Goal: Task Accomplishment & Management: Use online tool/utility

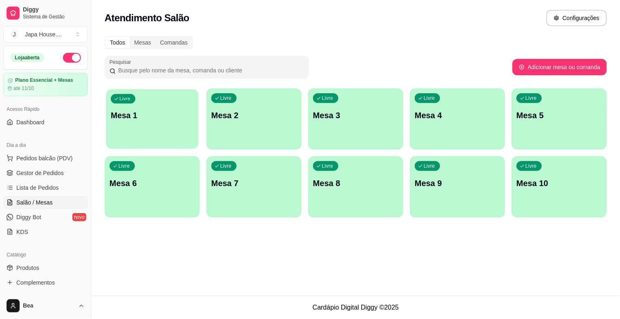
click at [175, 106] on div "Livre Mesa 1" at bounding box center [152, 114] width 92 height 50
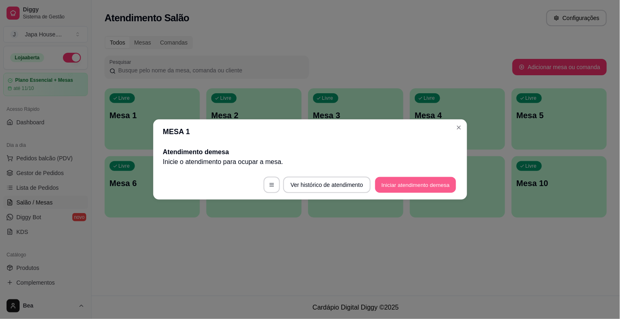
click at [405, 184] on button "Iniciar atendimento de mesa" at bounding box center [415, 185] width 81 height 16
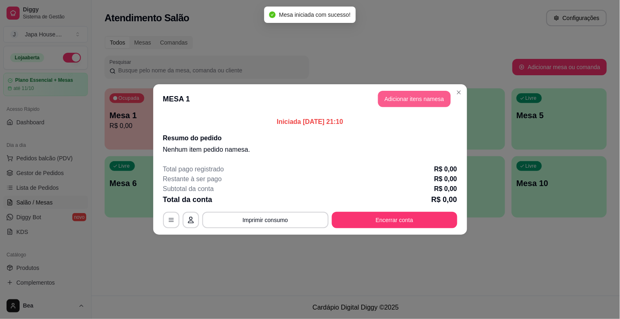
click at [430, 98] on button "Adicionar itens na mesa" at bounding box center [414, 99] width 73 height 16
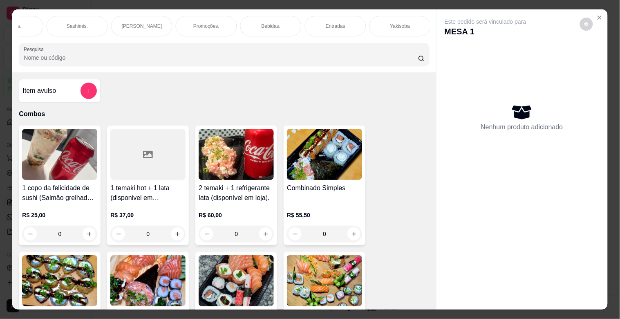
scroll to position [0, 683]
click at [73, 23] on p "Yakisoba" at bounding box center [77, 26] width 20 height 7
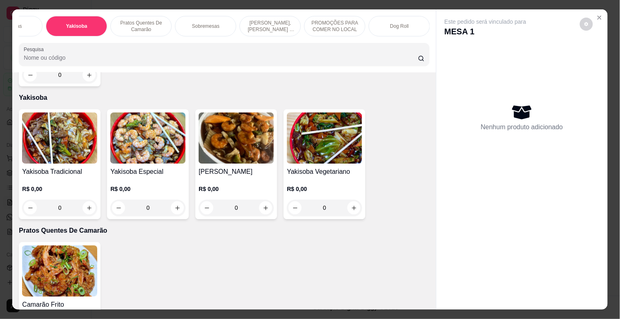
scroll to position [20, 0]
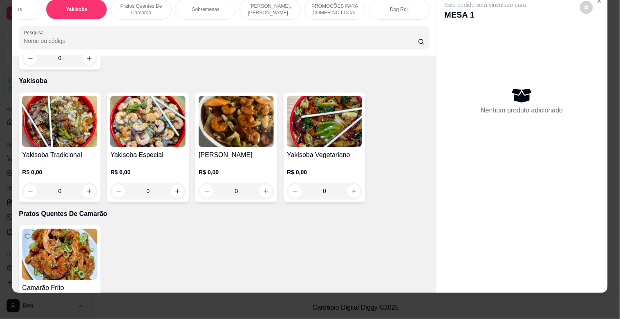
click at [145, 168] on p "R$ 0,00" at bounding box center [147, 172] width 75 height 8
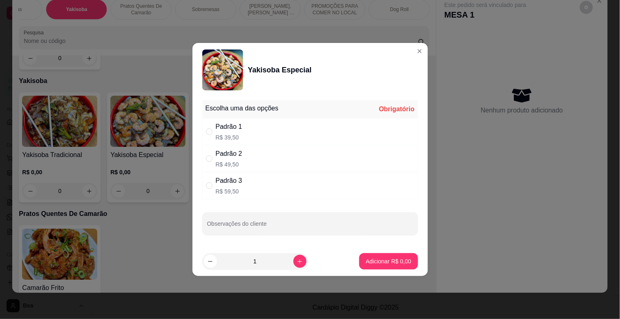
click at [223, 180] on div "Padrão 3" at bounding box center [229, 181] width 27 height 10
radio input "true"
click at [368, 266] on button "Adicionar R$ 59,50" at bounding box center [387, 261] width 60 height 16
type input "1"
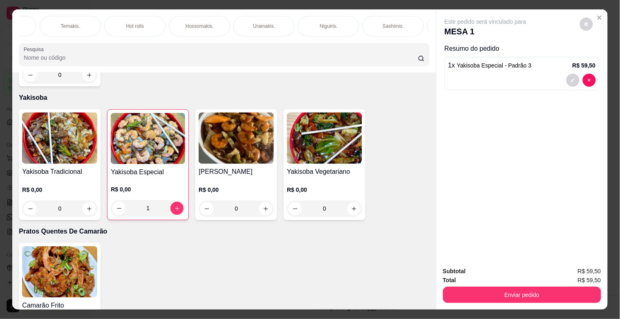
scroll to position [0, 0]
click at [62, 22] on div "Combos" at bounding box center [49, 26] width 61 height 20
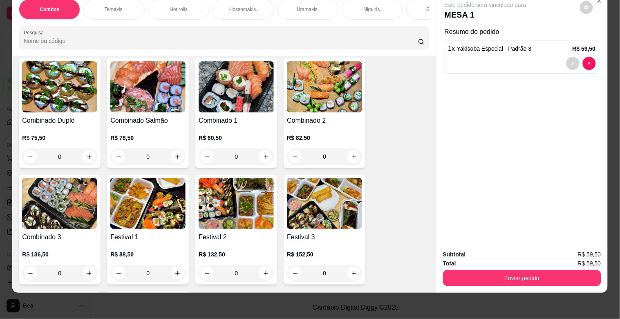
scroll to position [185, 0]
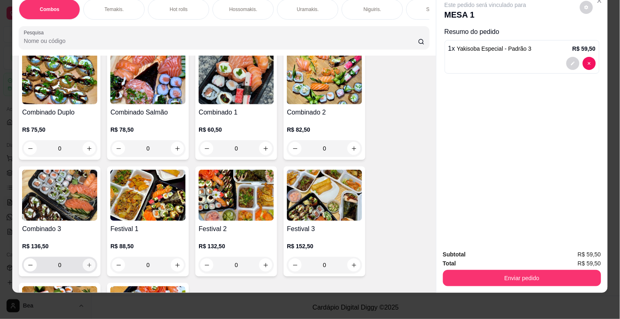
click at [86, 263] on icon "increase-product-quantity" at bounding box center [89, 265] width 6 height 6
type input "1"
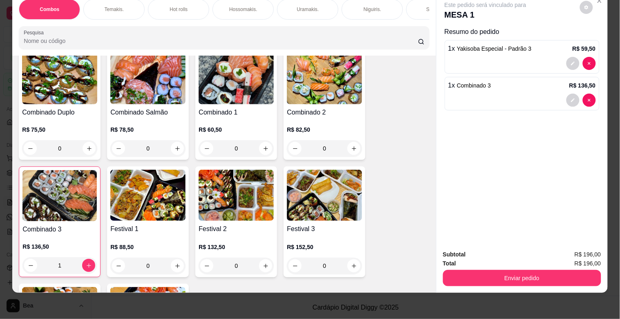
scroll to position [0, 359]
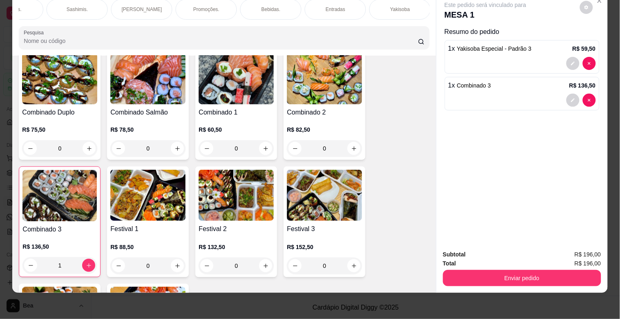
click at [275, 6] on p "Bebidas." at bounding box center [270, 9] width 19 height 7
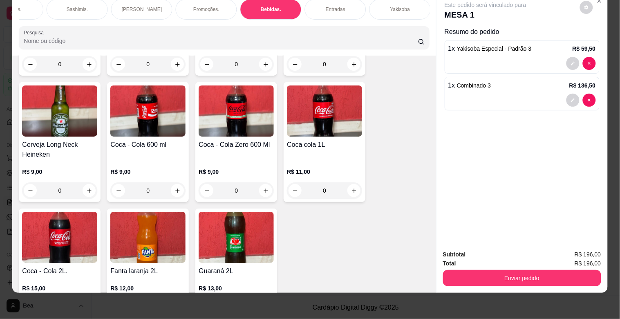
scroll to position [2473, 0]
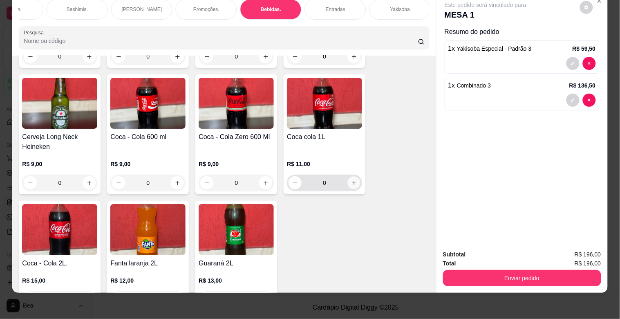
click at [352, 181] on icon "increase-product-quantity" at bounding box center [354, 183] width 4 height 4
type input "1"
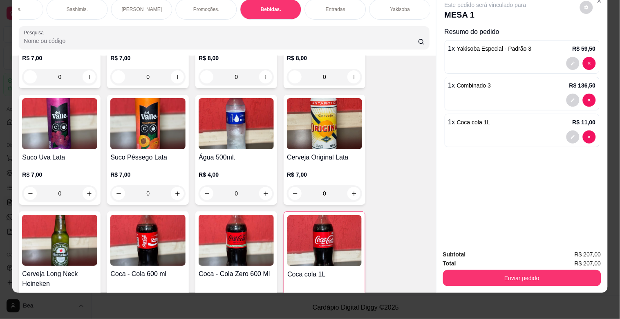
scroll to position [2304, 0]
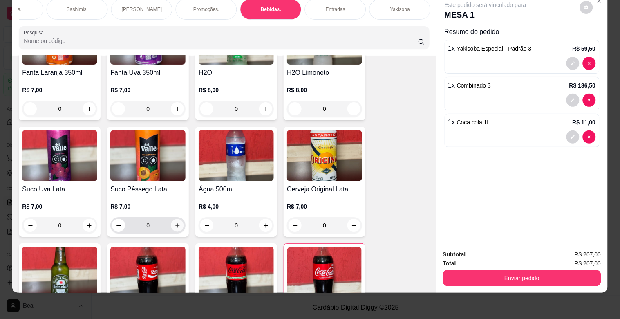
click at [172, 219] on button "increase-product-quantity" at bounding box center [177, 225] width 13 height 13
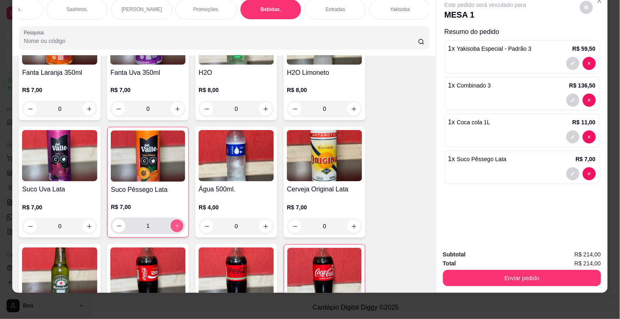
click at [172, 219] on button "increase-product-quantity" at bounding box center [177, 225] width 13 height 13
type input "2"
click at [354, 220] on button "increase-product-quantity" at bounding box center [354, 226] width 13 height 13
type input "1"
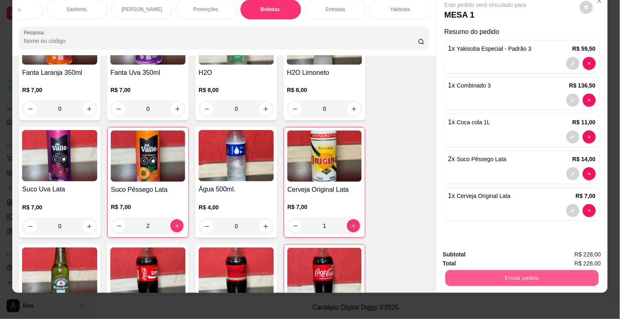
click at [542, 272] on button "Enviar pedido" at bounding box center [521, 278] width 153 height 16
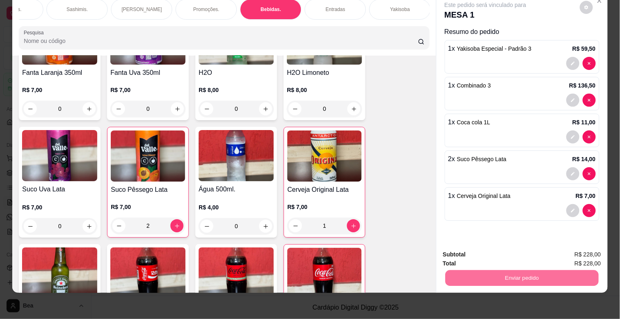
click at [567, 252] on button "Enviar pedido" at bounding box center [579, 250] width 45 height 15
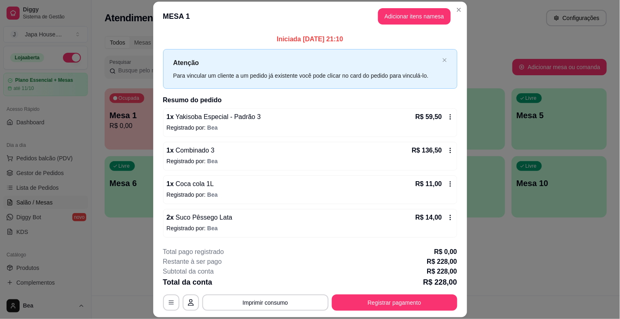
click at [433, 116] on div "R$ 59,50" at bounding box center [434, 117] width 38 height 10
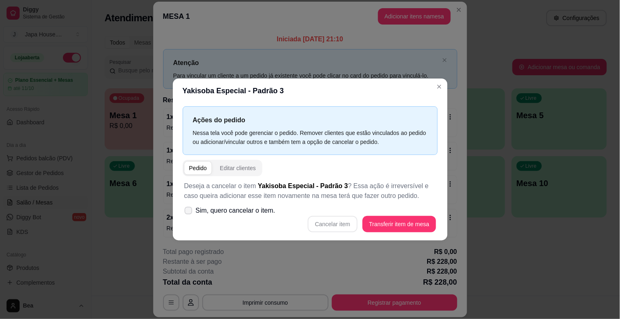
click at [201, 208] on span "Sim, quero cancelar o item." at bounding box center [236, 210] width 80 height 10
click at [189, 212] on input "Sim, quero cancelar o item." at bounding box center [186, 214] width 5 height 5
checkbox input "true"
click at [348, 225] on button "Cancelar item" at bounding box center [332, 224] width 49 height 16
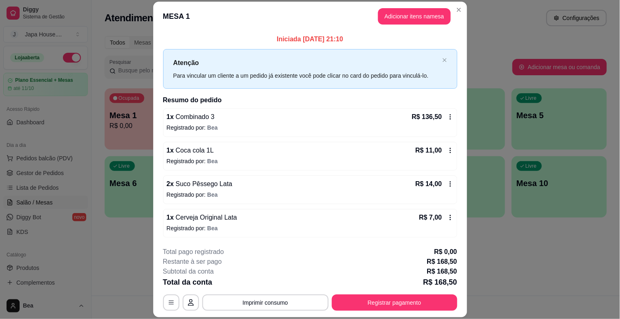
click at [260, 126] on p "Registrado por: Bea" at bounding box center [310, 127] width 287 height 8
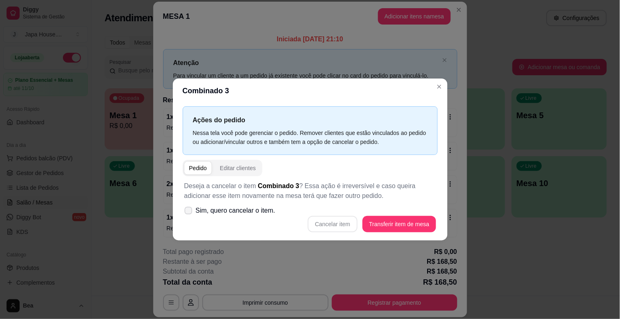
click at [228, 215] on span "Sim, quero cancelar o item." at bounding box center [236, 210] width 80 height 10
click at [189, 215] on input "Sim, quero cancelar o item." at bounding box center [186, 214] width 5 height 5
checkbox input "true"
click at [340, 227] on button "Cancelar item" at bounding box center [332, 224] width 49 height 16
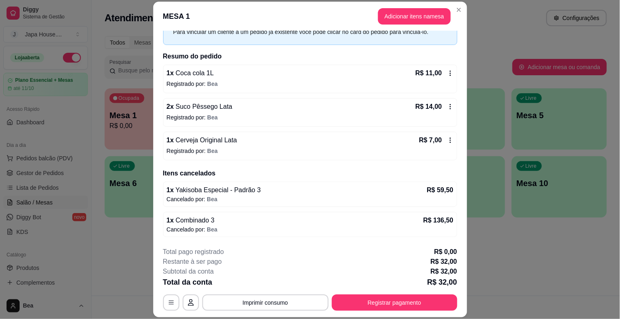
scroll to position [0, 0]
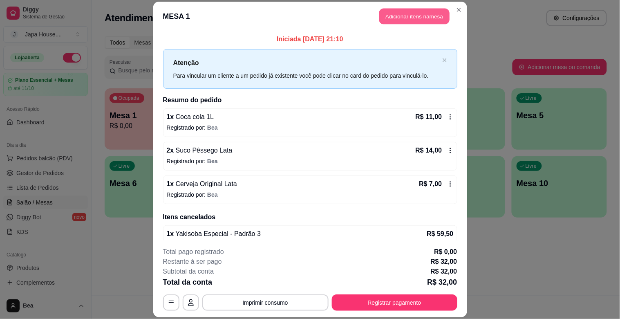
click at [424, 11] on button "Adicionar itens na mesa" at bounding box center [414, 17] width 70 height 16
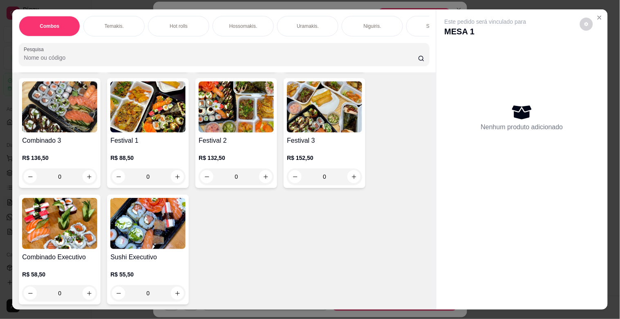
scroll to position [306, 0]
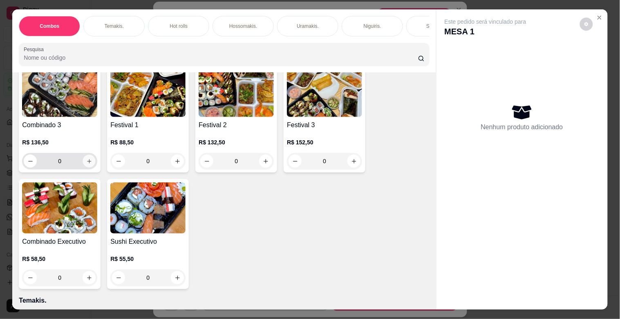
click at [87, 163] on icon "increase-product-quantity" at bounding box center [89, 161] width 4 height 4
type input "1"
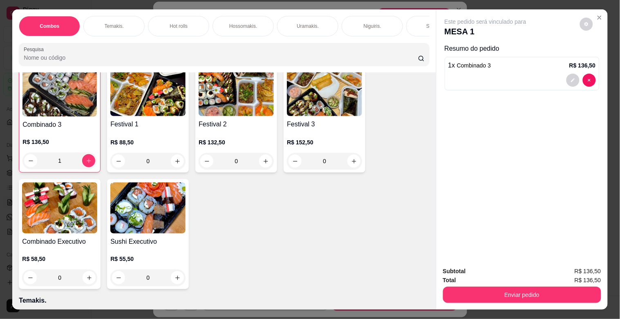
scroll to position [0, 359]
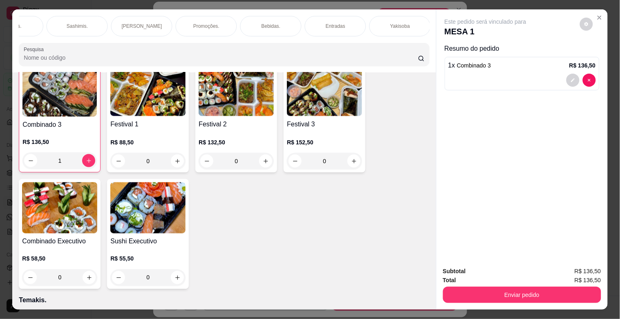
click at [399, 29] on div "Yakisoba" at bounding box center [399, 26] width 61 height 20
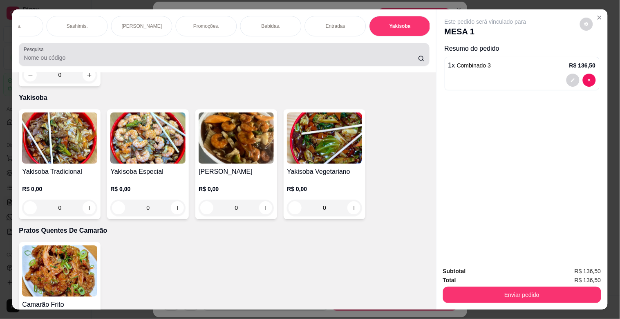
scroll to position [20, 0]
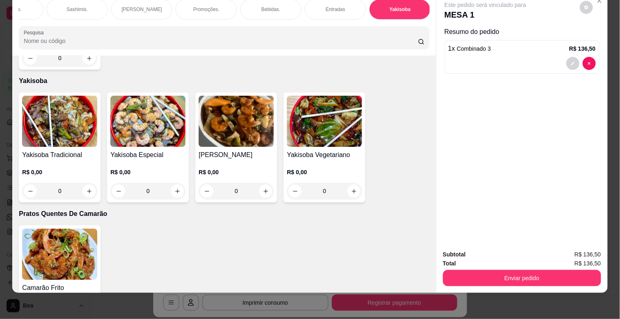
click at [143, 150] on h4 "Yakisoba Especial" at bounding box center [147, 155] width 75 height 10
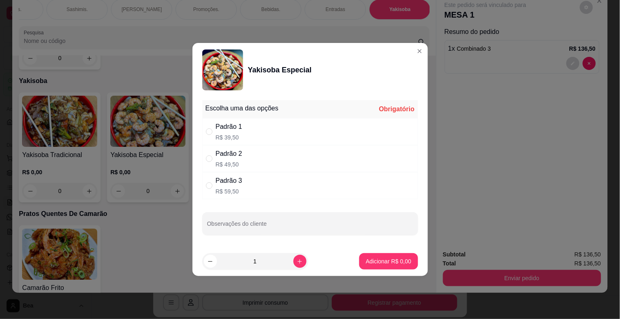
click at [312, 179] on div "Padrão 3 R$ 59,50" at bounding box center [310, 185] width 216 height 27
radio input "true"
click at [366, 257] on p "Adicionar R$ 59,50" at bounding box center [386, 261] width 47 height 8
type input "1"
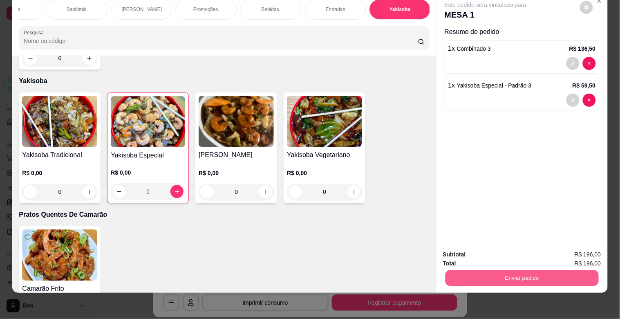
click at [466, 270] on button "Enviar pedido" at bounding box center [521, 278] width 153 height 16
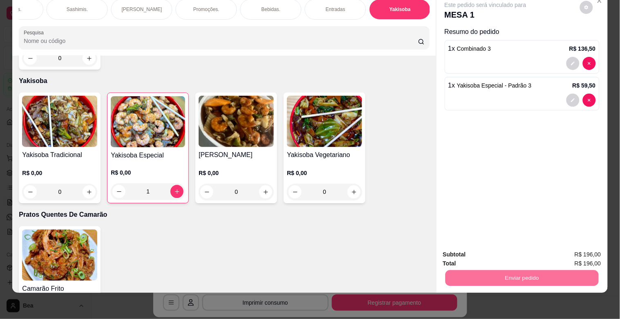
click at [578, 248] on button "Enviar pedido" at bounding box center [579, 250] width 45 height 15
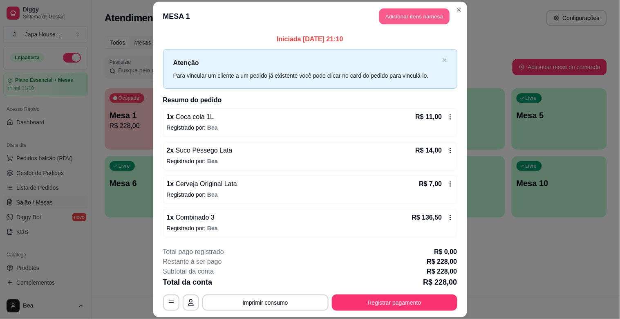
click at [410, 19] on button "Adicionar itens na mesa" at bounding box center [414, 17] width 70 height 16
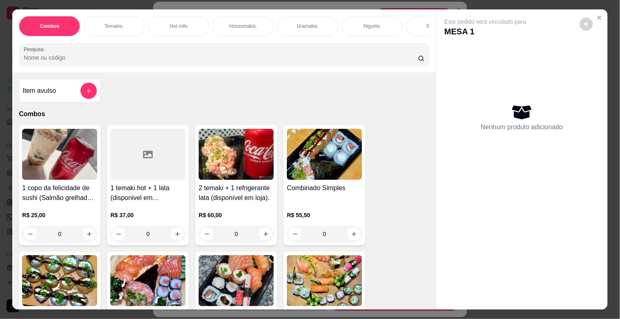
scroll to position [0, 359]
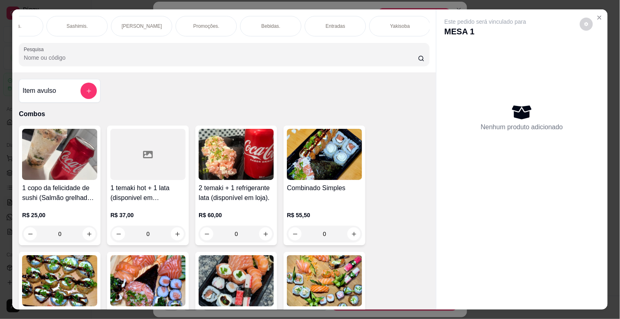
click at [248, 25] on div "Bebidas." at bounding box center [270, 26] width 61 height 20
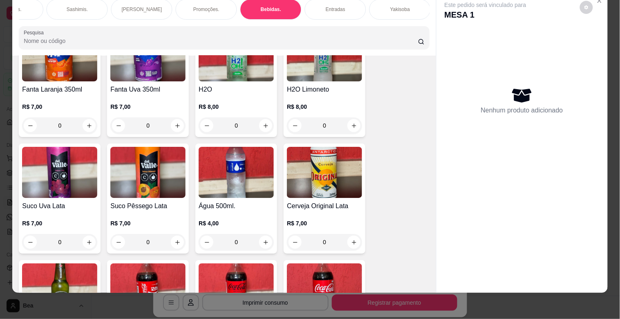
scroll to position [2262, 0]
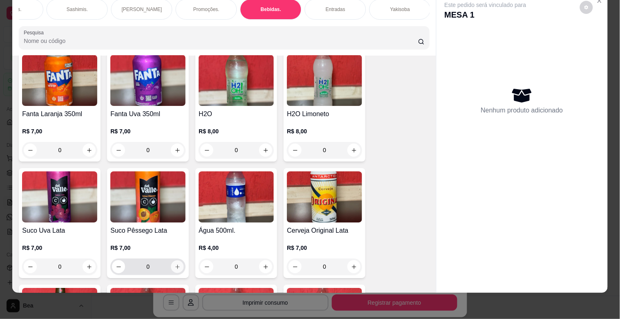
click at [176, 260] on button "increase-product-quantity" at bounding box center [177, 266] width 13 height 13
type input "1"
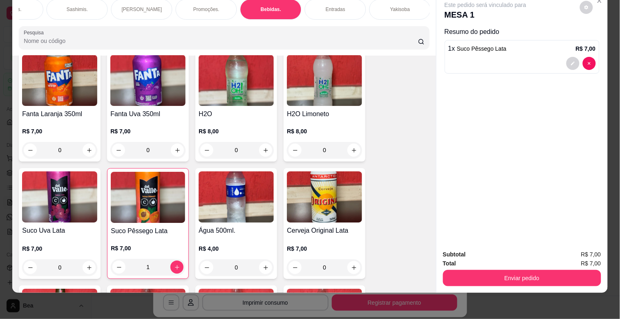
scroll to position [0, 0]
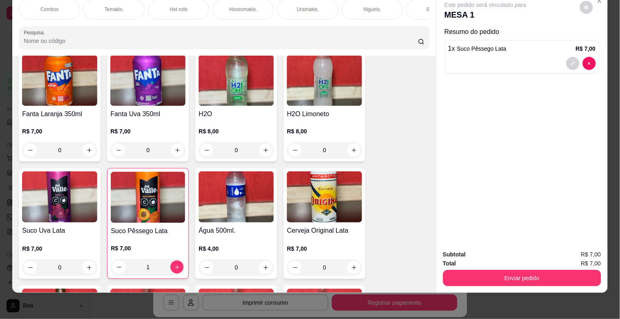
click at [170, 6] on p "Hot rolls" at bounding box center [179, 9] width 18 height 7
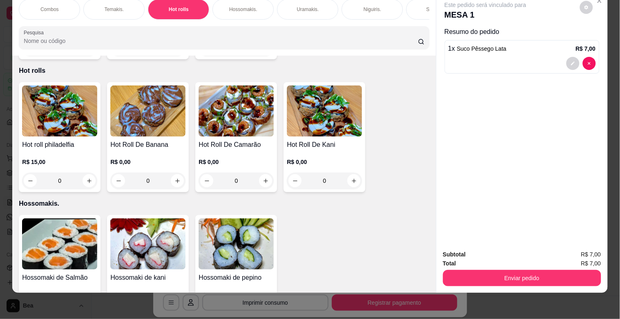
click at [67, 158] on div "R$ 15,00 0" at bounding box center [59, 173] width 75 height 31
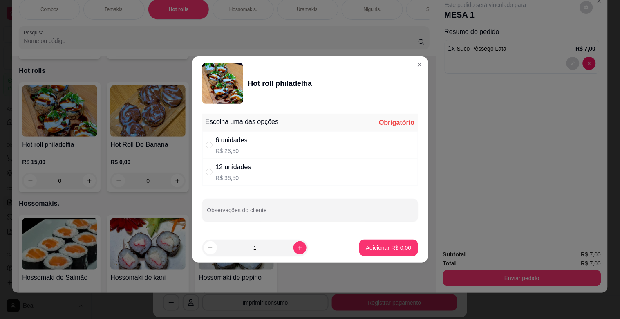
click at [214, 174] on div "" at bounding box center [211, 171] width 10 height 9
radio input "true"
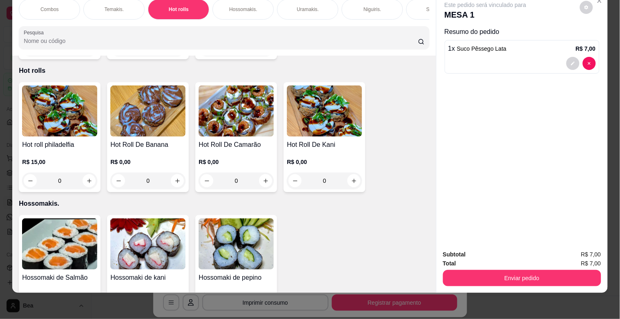
click at [230, 140] on h4 "Hot Roll De Camarão" at bounding box center [236, 145] width 75 height 10
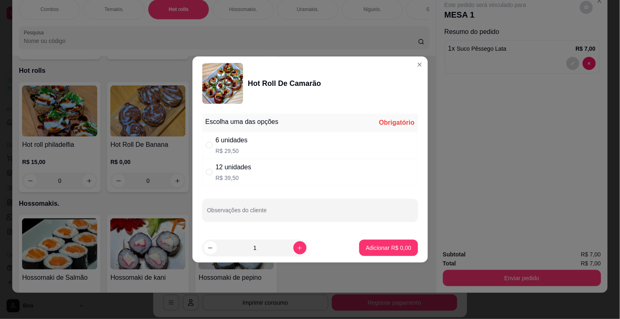
click at [263, 170] on div "12 unidades R$ 39,50" at bounding box center [310, 171] width 216 height 27
radio input "true"
click at [366, 246] on p "Adicionar R$ 39,50" at bounding box center [386, 247] width 47 height 8
type input "1"
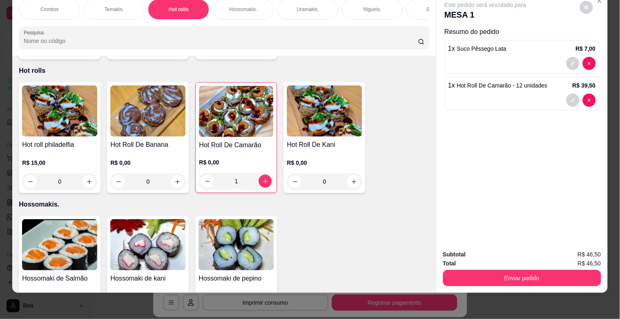
scroll to position [0, 0]
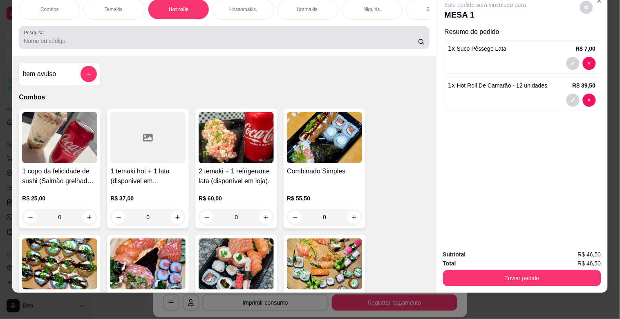
click at [368, 34] on div at bounding box center [224, 37] width 400 height 16
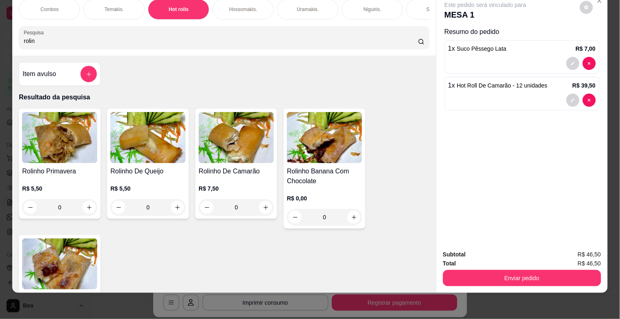
type input "rolin"
click at [237, 168] on h4 "Rolinho De Camarão" at bounding box center [236, 171] width 75 height 10
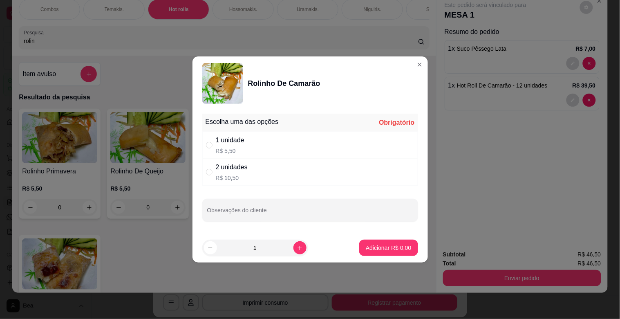
click at [259, 170] on div "2 unidades R$ 10,50" at bounding box center [310, 171] width 216 height 27
radio input "true"
click at [363, 245] on p "Adicionar R$ 10,50" at bounding box center [386, 247] width 47 height 8
type input "1"
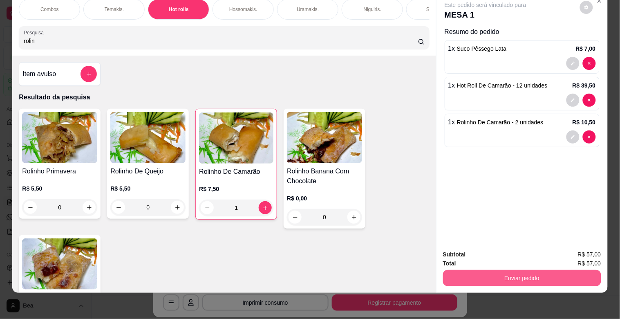
click at [460, 270] on button "Enviar pedido" at bounding box center [522, 278] width 158 height 16
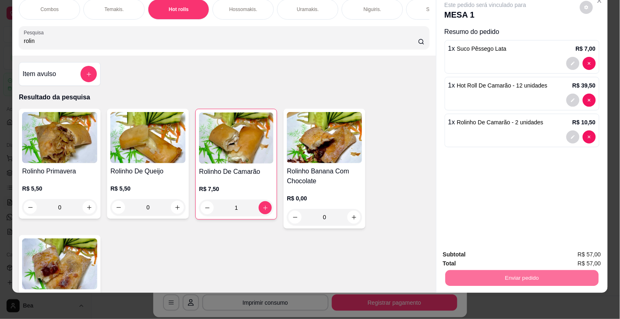
click at [573, 249] on button "Enviar pedido" at bounding box center [579, 250] width 45 height 15
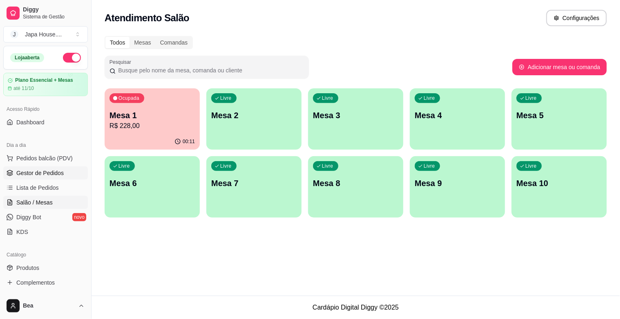
click at [62, 179] on link "Gestor de Pedidos" at bounding box center [45, 172] width 85 height 13
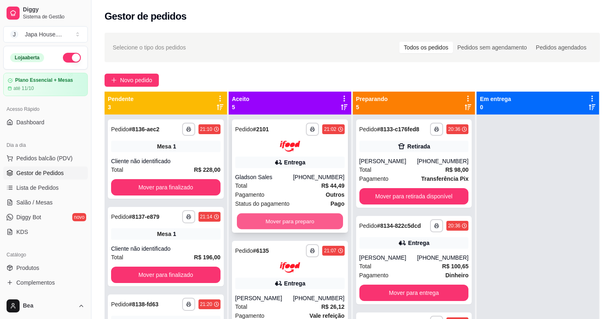
click at [292, 225] on button "Mover para preparo" at bounding box center [290, 221] width 106 height 16
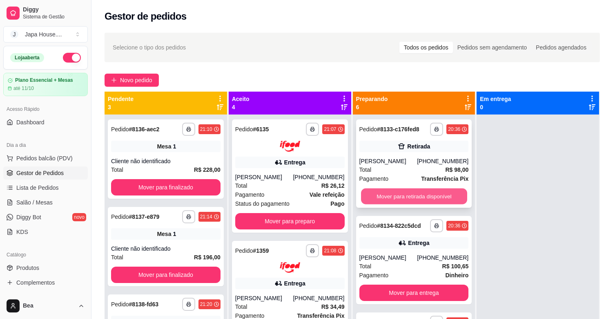
click at [377, 197] on button "Mover para retirada disponível" at bounding box center [414, 196] width 106 height 16
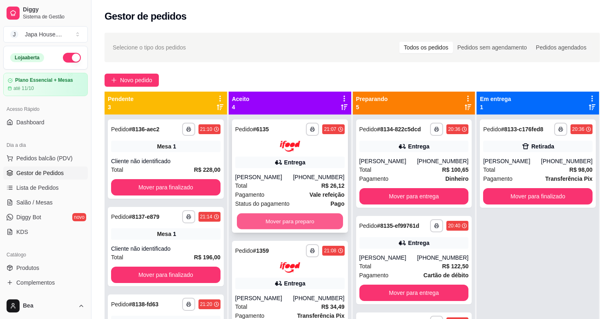
click at [315, 219] on button "Mover para preparo" at bounding box center [290, 221] width 106 height 16
click at [290, 221] on button "Mover para preparo" at bounding box center [290, 221] width 106 height 16
click at [273, 221] on button "Mover para preparo" at bounding box center [290, 221] width 106 height 16
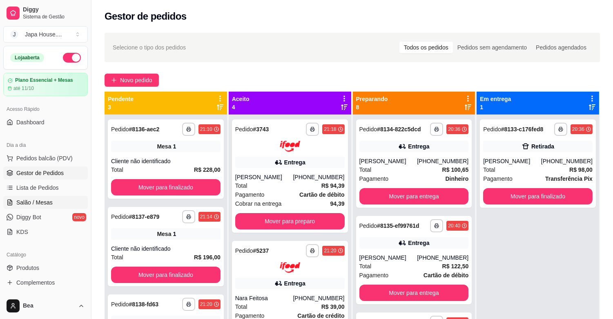
click at [29, 200] on span "Salão / Mesas" at bounding box center [34, 202] width 36 height 8
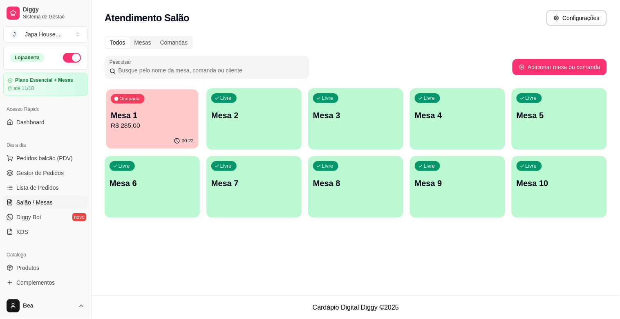
click at [139, 115] on p "Mesa 1" at bounding box center [152, 115] width 83 height 11
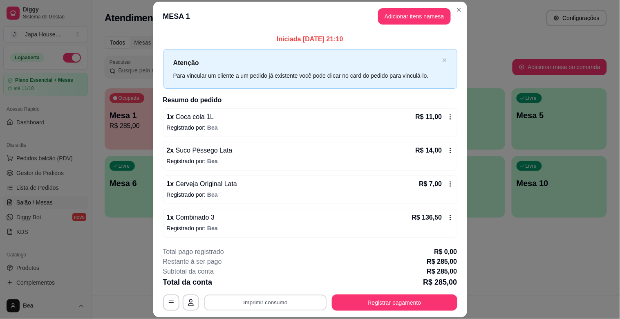
click at [256, 300] on button "Imprimir consumo" at bounding box center [265, 303] width 123 height 16
click at [254, 284] on button "IMPRESSORA" at bounding box center [264, 283] width 57 height 13
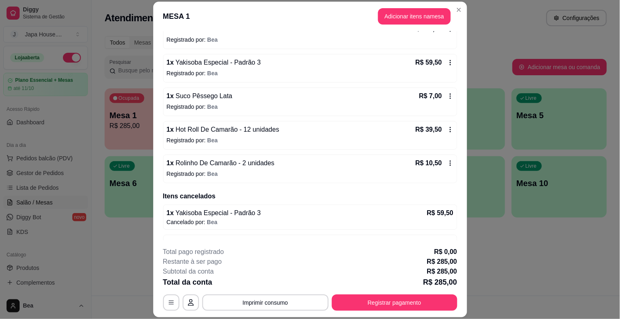
scroll to position [212, 0]
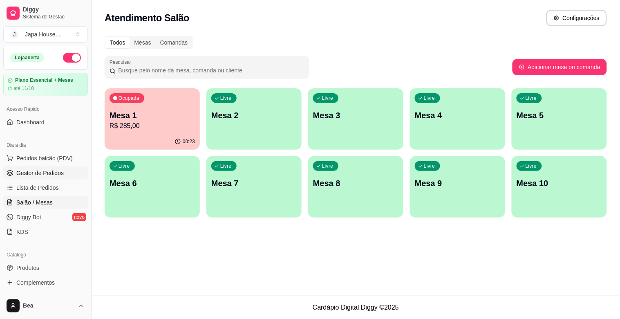
click at [44, 171] on span "Gestor de Pedidos" at bounding box center [39, 173] width 47 height 8
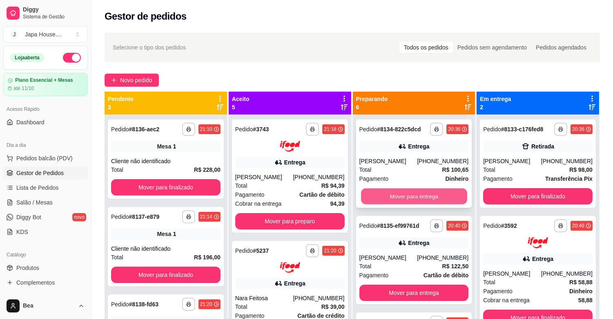
click at [423, 204] on button "Mover para entrega" at bounding box center [414, 196] width 106 height 16
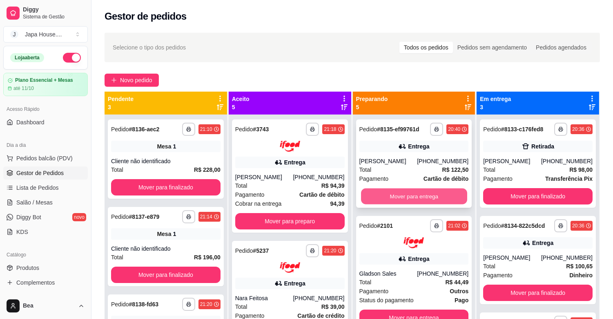
click at [414, 197] on button "Mover para entrega" at bounding box center [414, 196] width 106 height 16
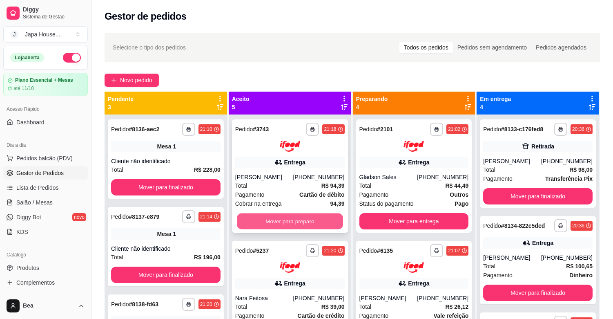
click at [303, 223] on button "Mover para preparo" at bounding box center [290, 221] width 106 height 16
click at [313, 217] on button "Mover para preparo" at bounding box center [290, 221] width 106 height 16
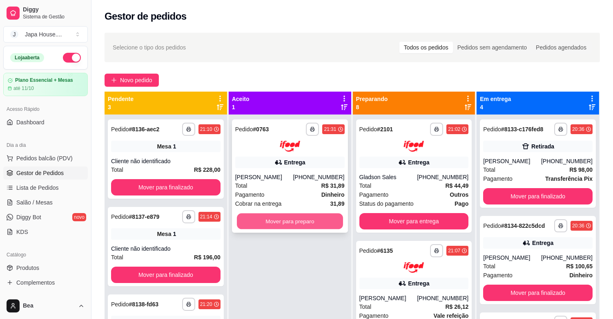
click at [302, 225] on button "Mover para preparo" at bounding box center [290, 221] width 106 height 16
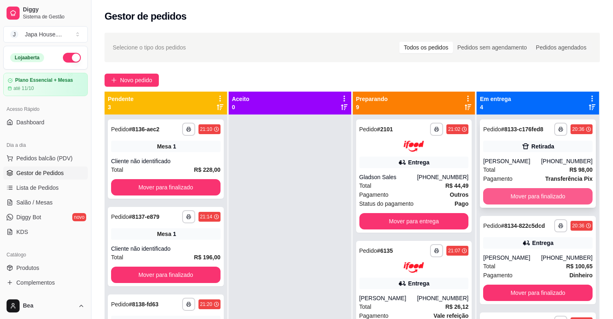
click at [505, 199] on button "Mover para finalizado" at bounding box center [537, 196] width 109 height 16
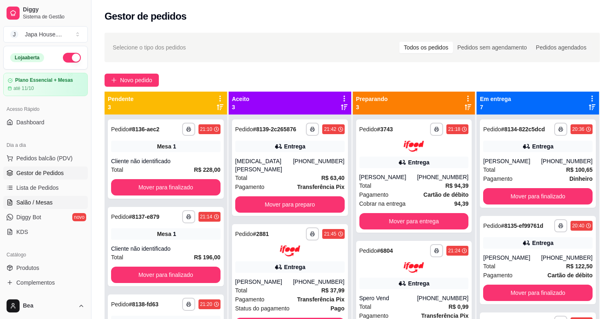
click at [47, 199] on span "Salão / Mesas" at bounding box center [34, 202] width 36 height 8
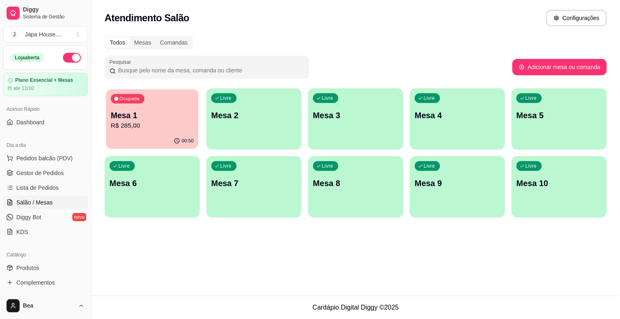
click at [113, 128] on p "R$ 285,00" at bounding box center [152, 125] width 83 height 9
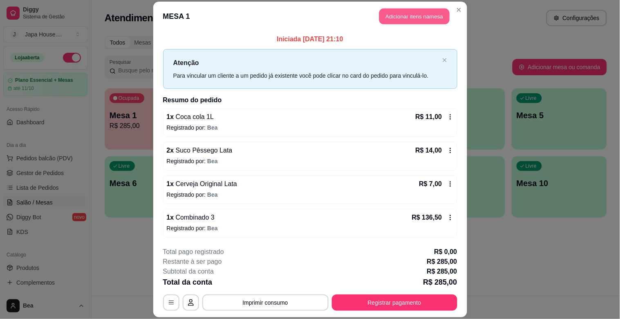
click at [402, 17] on button "Adicionar itens na mesa" at bounding box center [414, 17] width 70 height 16
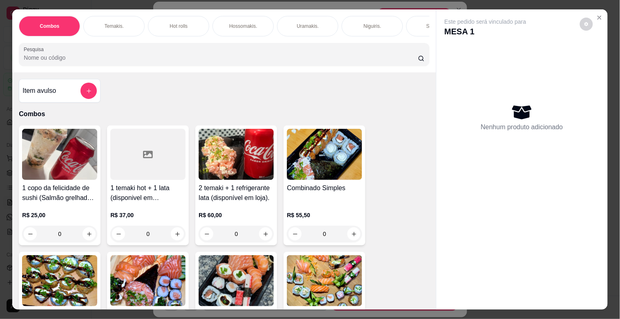
scroll to position [0, 359]
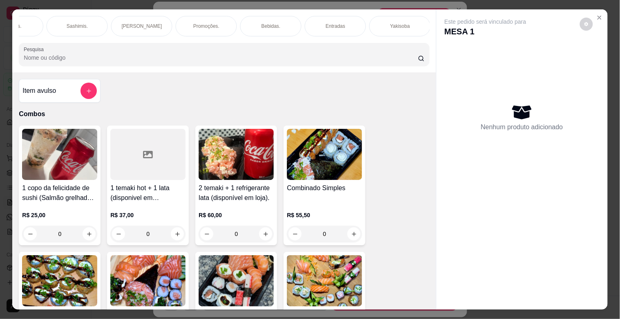
click at [268, 17] on div "Bebidas." at bounding box center [270, 26] width 61 height 20
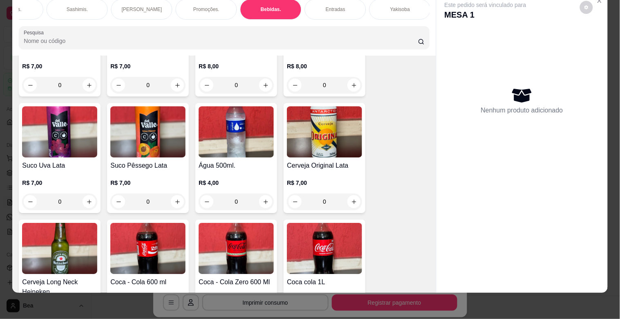
scroll to position [2351, 0]
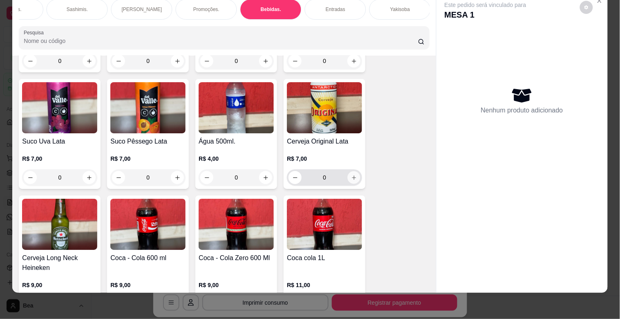
click at [353, 171] on button "increase-product-quantity" at bounding box center [354, 177] width 13 height 13
type input "1"
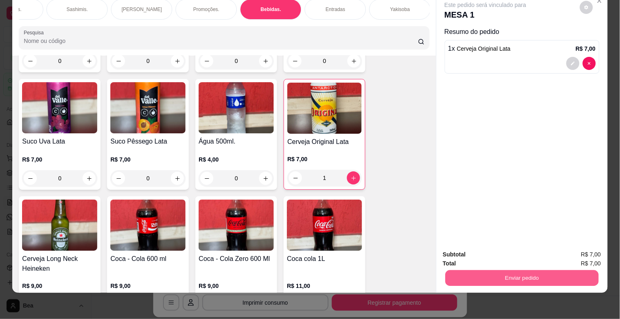
click at [550, 271] on button "Enviar pedido" at bounding box center [521, 278] width 153 height 16
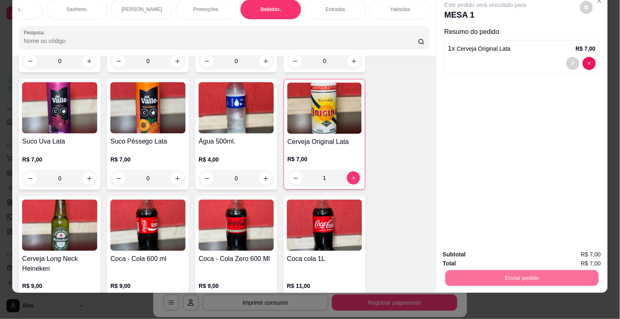
click at [565, 252] on button "Enviar pedido" at bounding box center [579, 250] width 45 height 15
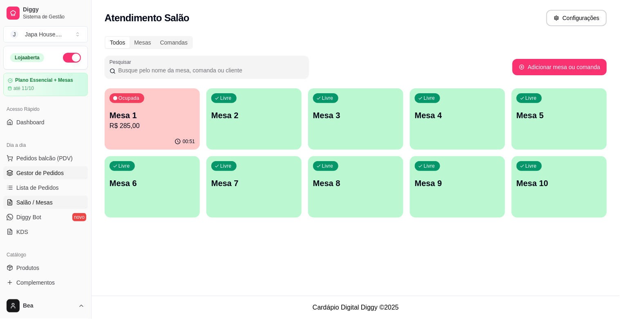
click at [70, 169] on link "Gestor de Pedidos" at bounding box center [45, 172] width 85 height 13
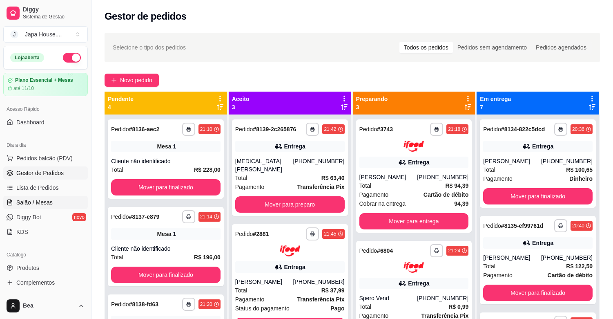
click at [45, 201] on span "Salão / Mesas" at bounding box center [34, 202] width 36 height 8
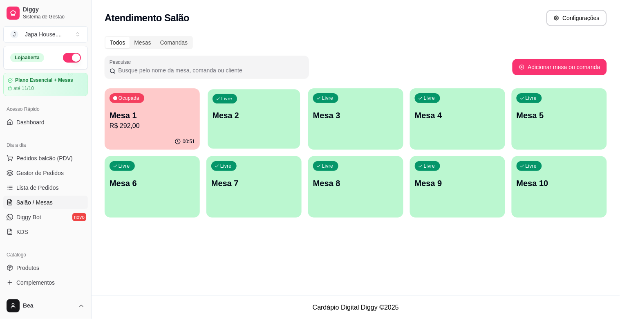
click at [244, 132] on div "Livre Mesa 2" at bounding box center [254, 114] width 92 height 50
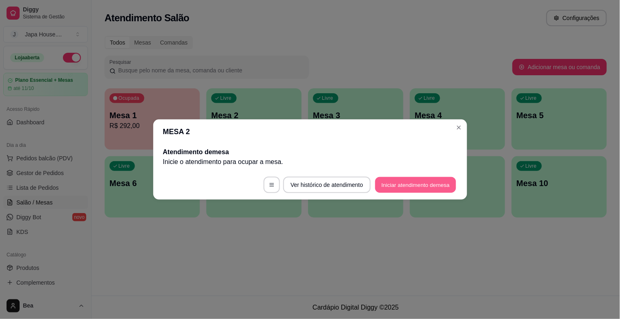
click at [401, 184] on button "Iniciar atendimento de mesa" at bounding box center [415, 185] width 81 height 16
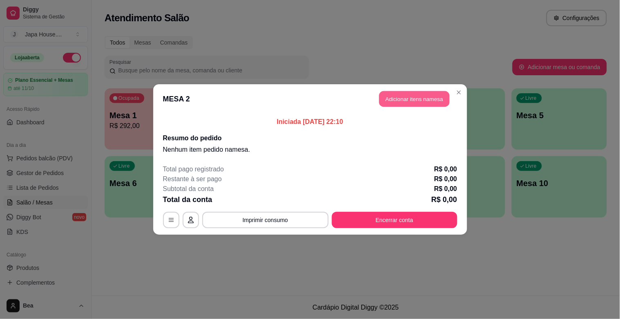
click at [422, 96] on button "Adicionar itens na mesa" at bounding box center [414, 99] width 70 height 16
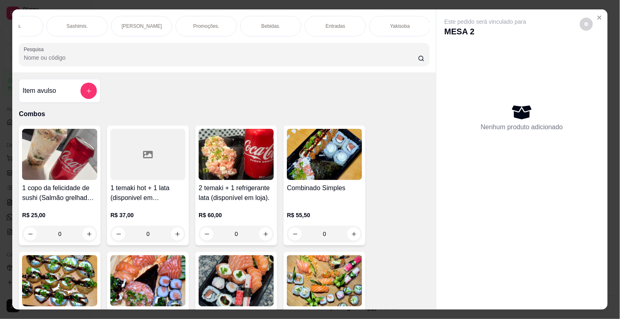
scroll to position [0, 683]
click at [67, 24] on p "Yakisoba" at bounding box center [77, 26] width 20 height 7
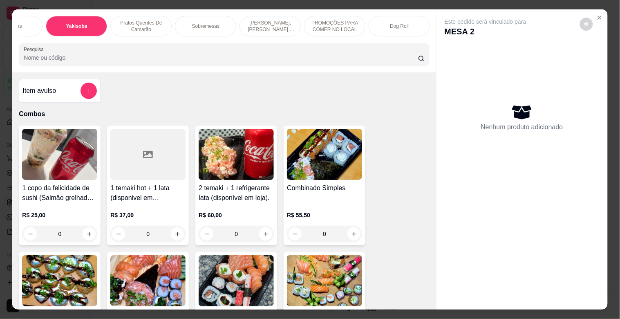
scroll to position [20, 0]
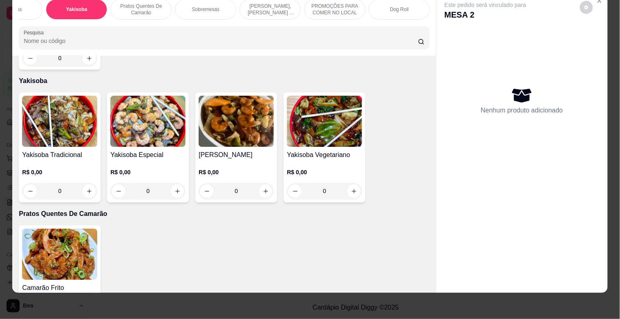
click at [71, 108] on img at bounding box center [59, 121] width 75 height 51
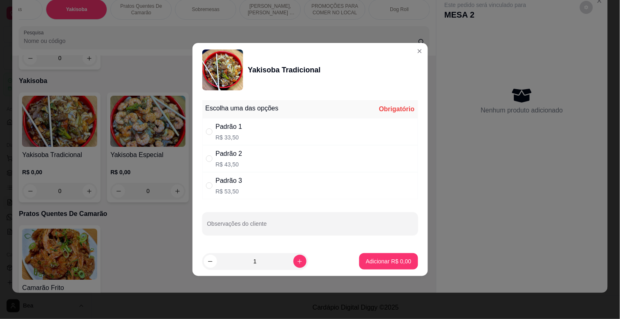
click at [224, 129] on div "Padrão 1" at bounding box center [229, 127] width 27 height 10
radio input "true"
click at [357, 263] on button "Adicionar R$ 33,50" at bounding box center [387, 261] width 60 height 16
type input "1"
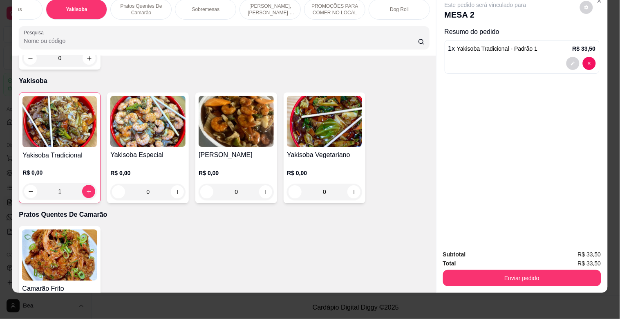
scroll to position [0, 324]
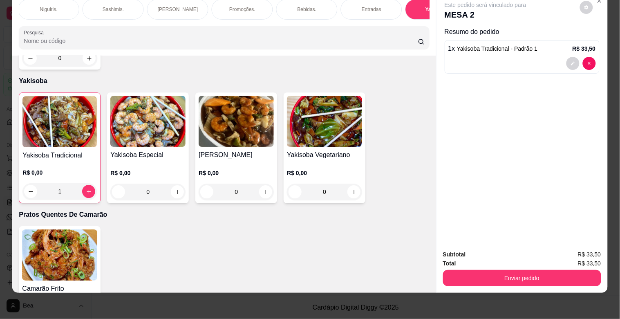
click at [299, 6] on p "Bebidas." at bounding box center [306, 9] width 19 height 7
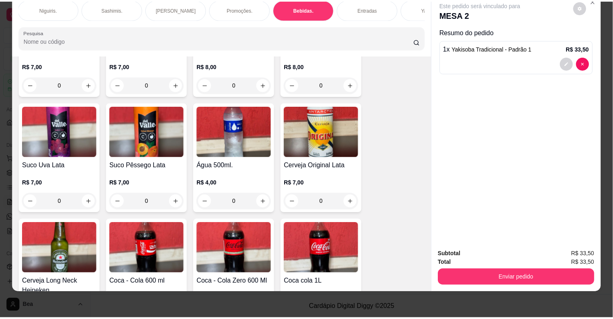
scroll to position [2327, 0]
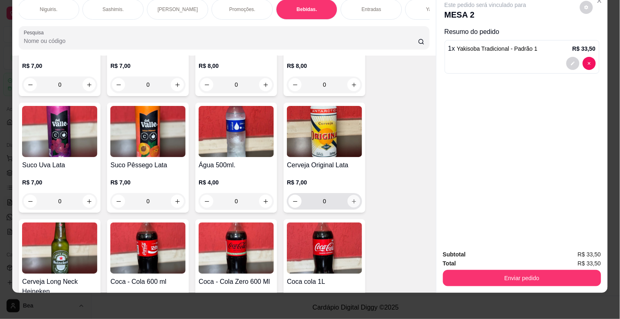
click at [353, 195] on button "increase-product-quantity" at bounding box center [354, 201] width 13 height 13
type input "1"
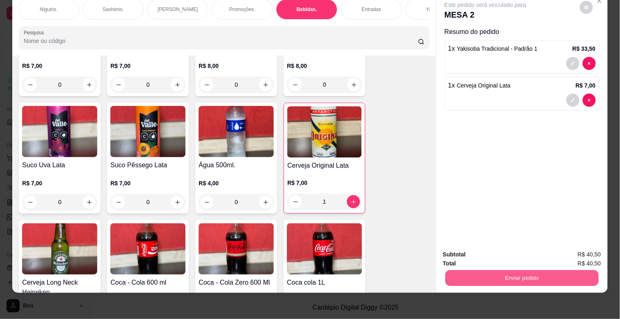
click at [469, 270] on button "Enviar pedido" at bounding box center [521, 278] width 153 height 16
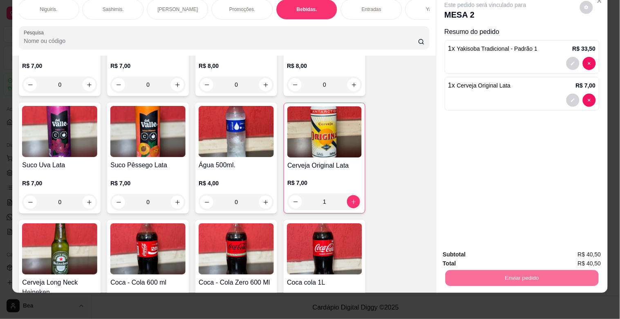
click at [568, 252] on button "Enviar pedido" at bounding box center [579, 250] width 45 height 15
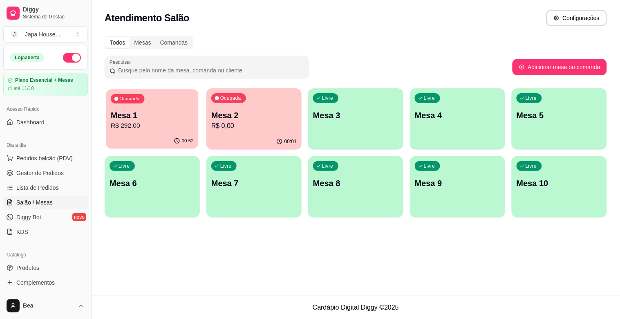
click at [146, 119] on p "Mesa 1" at bounding box center [152, 115] width 83 height 11
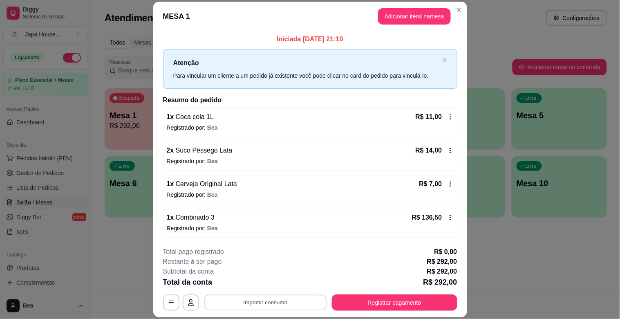
click at [268, 297] on button "Imprimir consumo" at bounding box center [265, 303] width 123 height 16
click at [277, 279] on button "IMPRESSORA" at bounding box center [264, 283] width 57 height 13
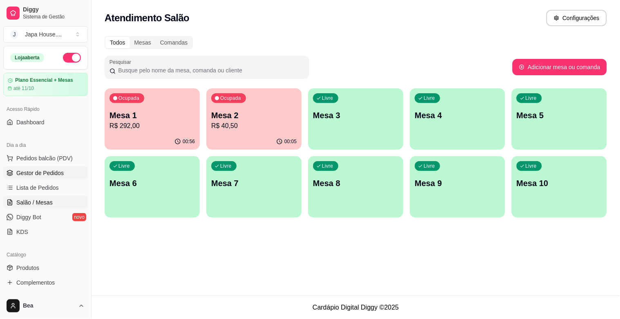
click at [33, 169] on span "Gestor de Pedidos" at bounding box center [39, 173] width 47 height 8
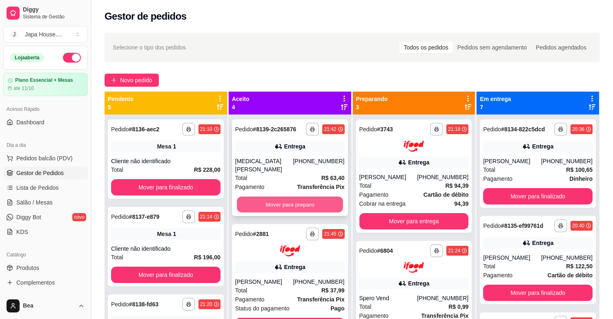
click at [278, 196] on button "Mover para preparo" at bounding box center [290, 204] width 106 height 16
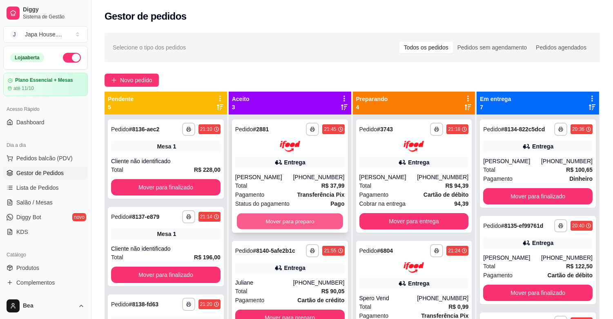
click at [294, 229] on button "Mover para preparo" at bounding box center [290, 221] width 106 height 16
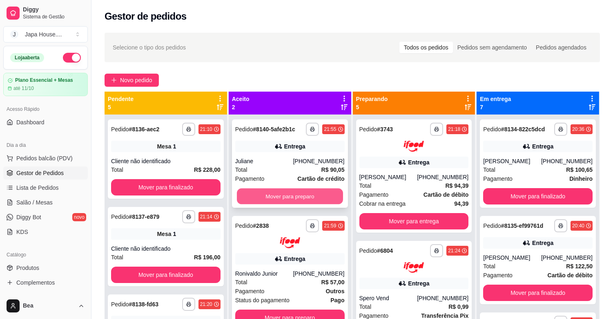
click at [279, 193] on button "Mover para preparo" at bounding box center [290, 196] width 106 height 16
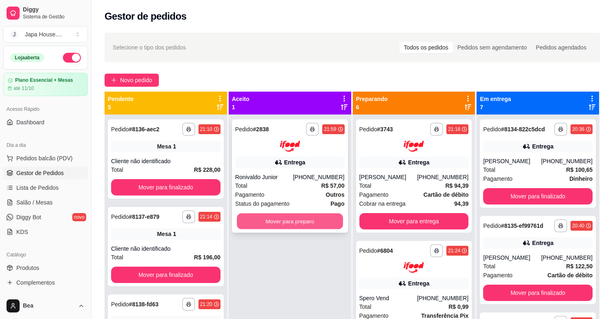
click at [309, 223] on button "Mover para preparo" at bounding box center [290, 221] width 106 height 16
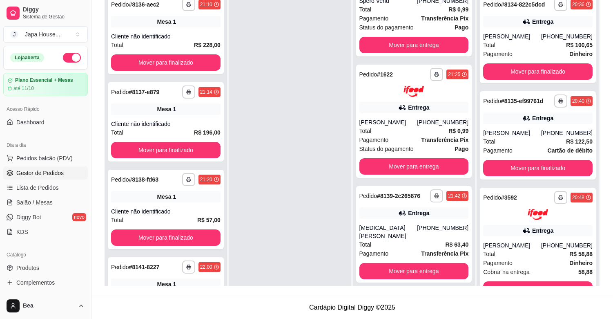
scroll to position [183, 0]
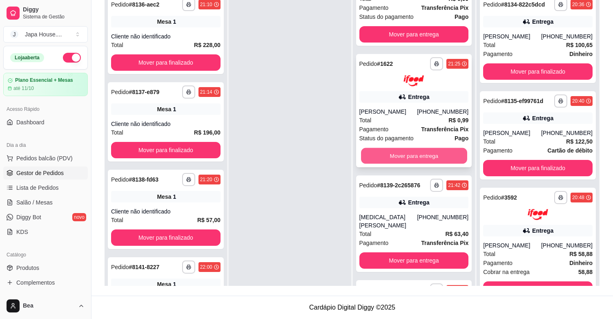
click at [443, 150] on button "Mover para entrega" at bounding box center [414, 155] width 106 height 16
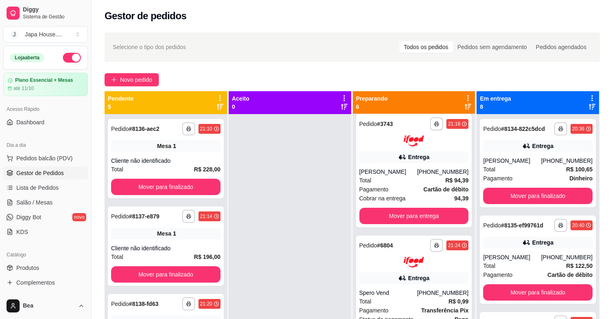
scroll to position [5, 0]
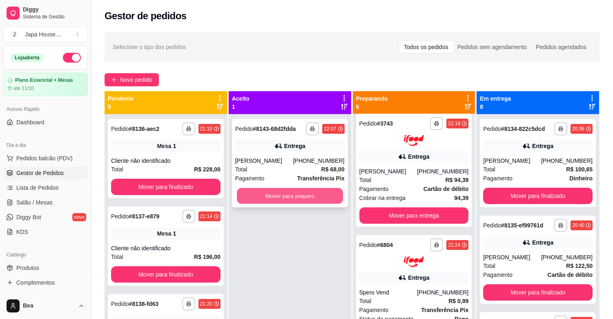
click at [283, 194] on button "Mover para preparo" at bounding box center [290, 196] width 106 height 16
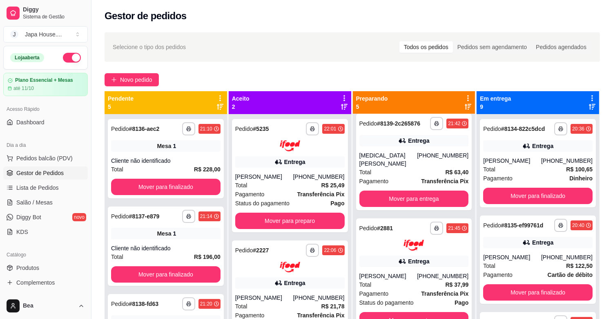
scroll to position [0, 0]
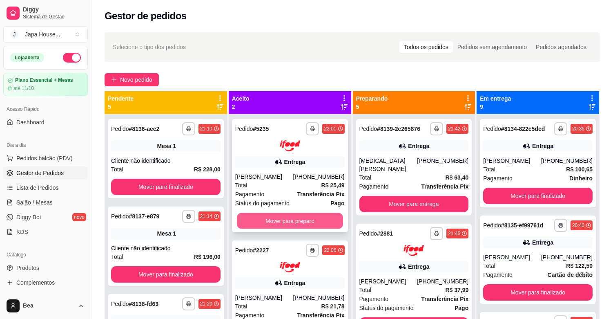
click at [285, 219] on button "Mover para preparo" at bounding box center [290, 220] width 106 height 16
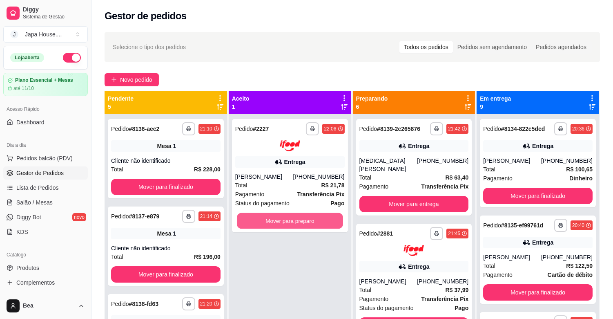
click at [285, 219] on button "Mover para preparo" at bounding box center [290, 220] width 106 height 16
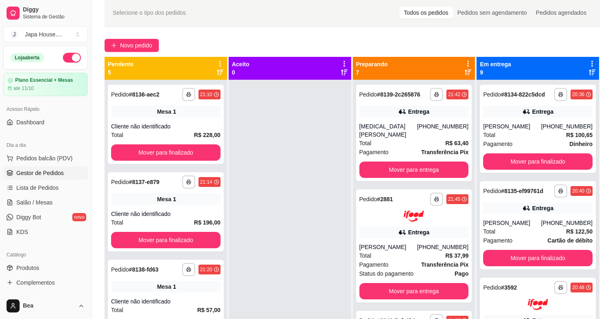
scroll to position [38, 0]
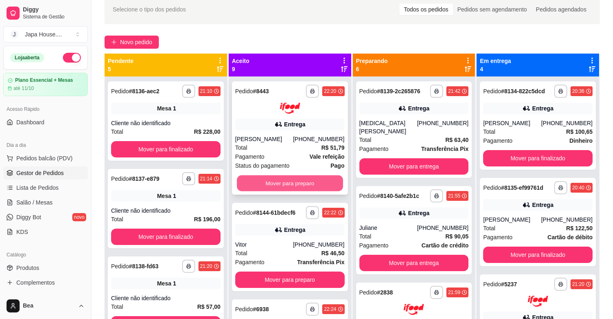
click at [287, 183] on button "Mover para preparo" at bounding box center [290, 183] width 106 height 16
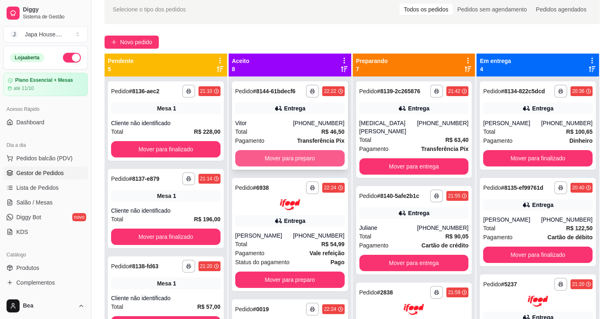
click at [299, 158] on button "Mover para preparo" at bounding box center [289, 158] width 109 height 16
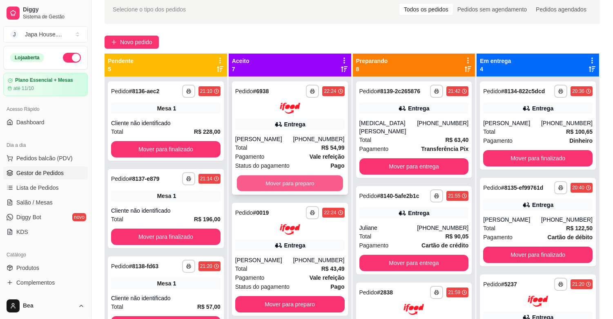
click at [318, 191] on button "Mover para preparo" at bounding box center [290, 183] width 106 height 16
click at [308, 189] on button "Mover para preparo" at bounding box center [290, 183] width 106 height 16
click at [307, 184] on button "Mover para preparo" at bounding box center [290, 183] width 106 height 16
click at [289, 180] on button "Mover para preparo" at bounding box center [290, 183] width 106 height 16
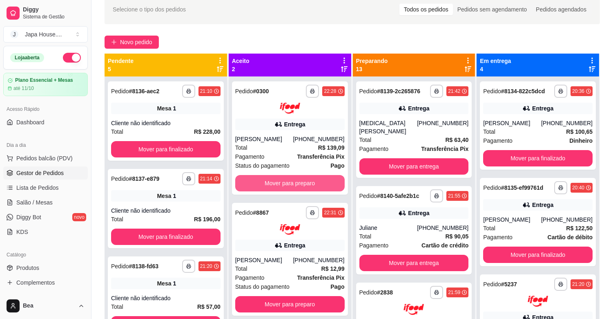
click at [289, 180] on button "Mover para preparo" at bounding box center [289, 183] width 109 height 16
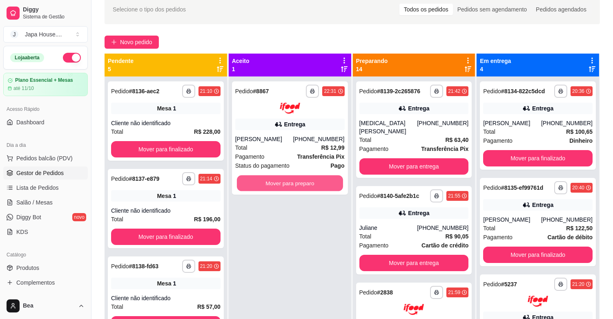
click at [289, 180] on button "Mover para preparo" at bounding box center [290, 183] width 106 height 16
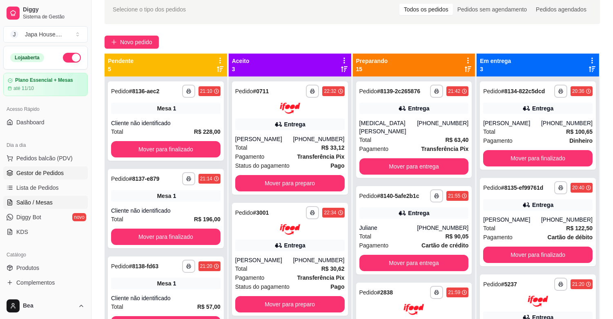
click at [42, 202] on span "Salão / Mesas" at bounding box center [34, 202] width 36 height 8
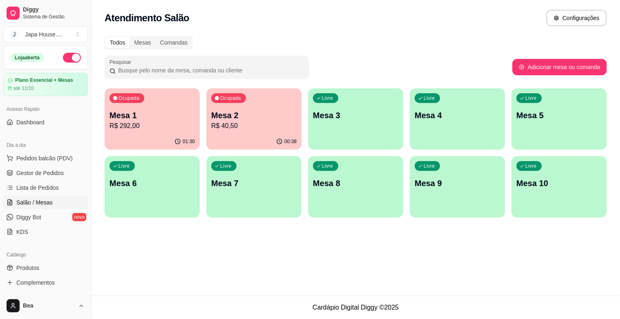
click at [255, 135] on div "00:38" at bounding box center [253, 142] width 95 height 16
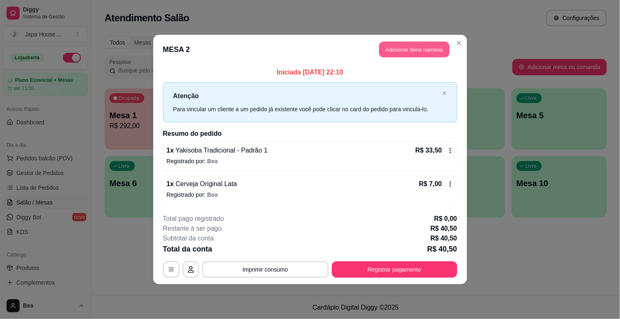
click at [411, 52] on button "Adicionar itens na mesa" at bounding box center [414, 50] width 70 height 16
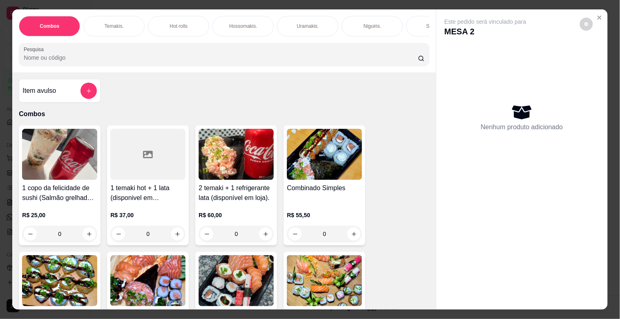
scroll to position [0, 359]
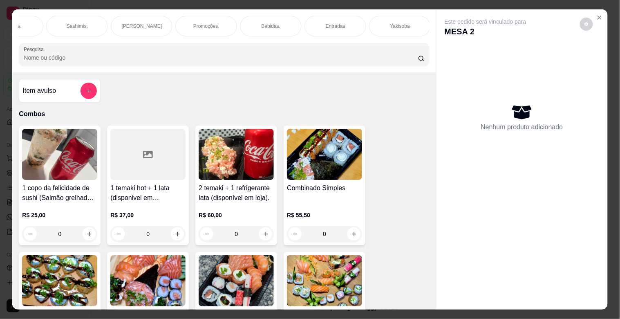
click at [270, 18] on div "Bebidas." at bounding box center [270, 26] width 61 height 20
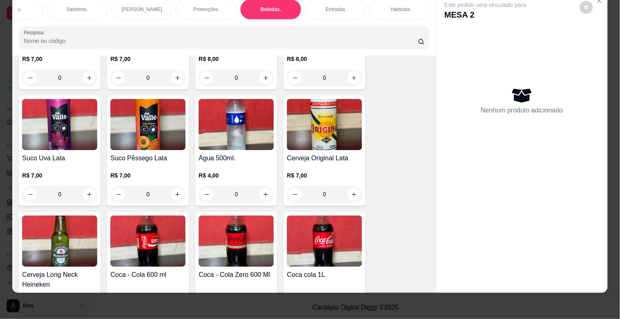
scroll to position [2319, 0]
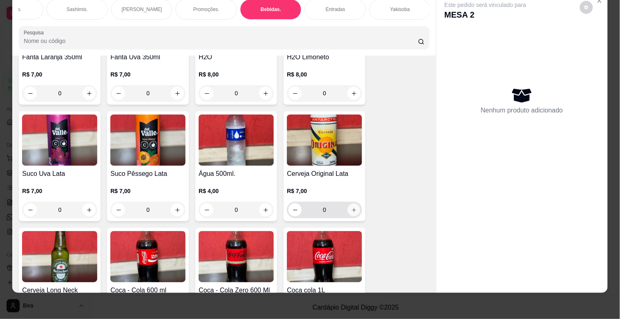
click at [351, 207] on icon "increase-product-quantity" at bounding box center [354, 210] width 6 height 6
type input "1"
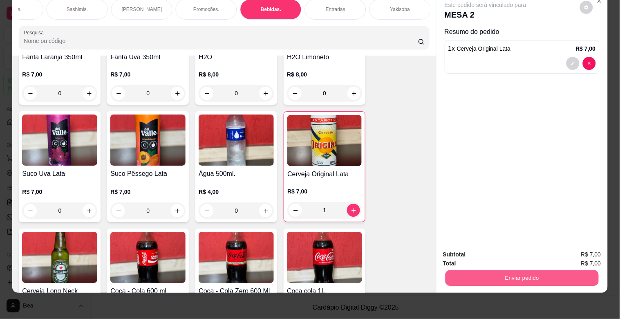
click at [526, 270] on button "Enviar pedido" at bounding box center [521, 278] width 153 height 16
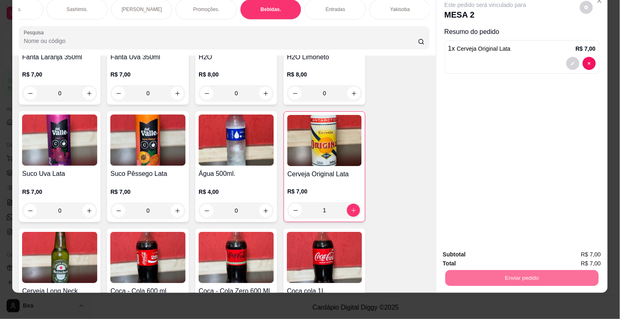
click at [569, 252] on button "Enviar pedido" at bounding box center [579, 250] width 45 height 15
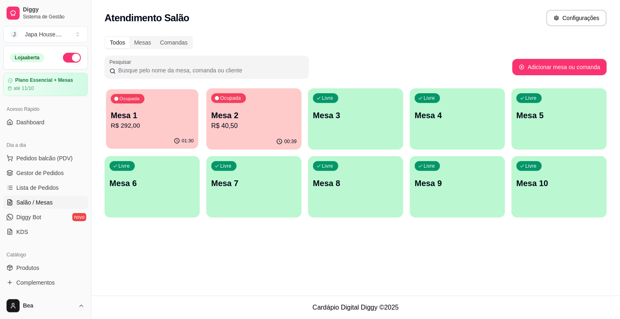
click at [154, 106] on div "Ocupada Mesa 1 R$ 292,00" at bounding box center [152, 111] width 92 height 44
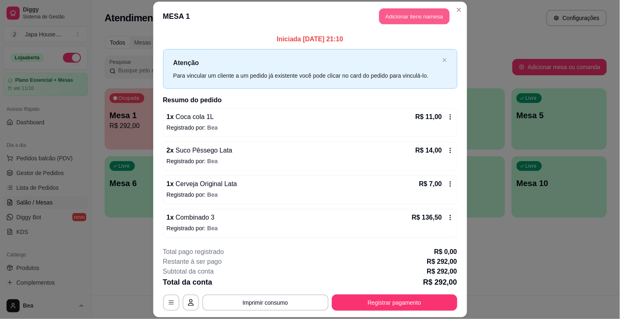
click at [400, 17] on button "Adicionar itens na mesa" at bounding box center [414, 17] width 70 height 16
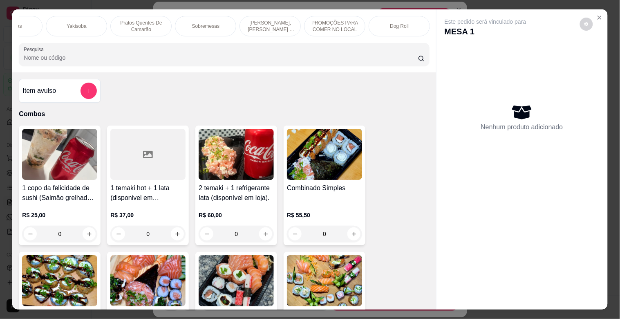
scroll to position [0, 324]
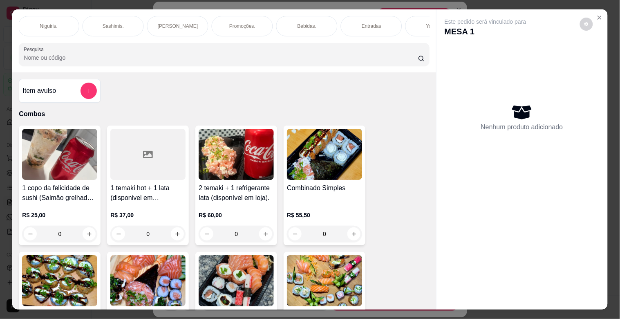
click at [292, 27] on div "Bebidas." at bounding box center [306, 26] width 61 height 20
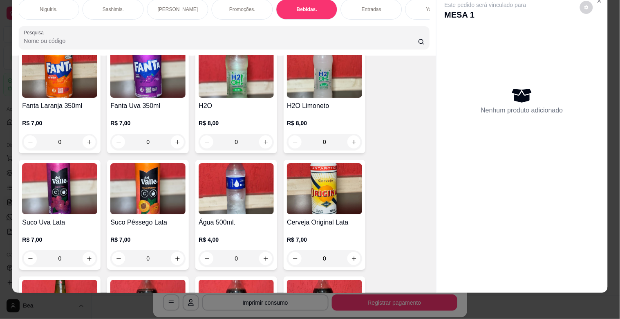
scroll to position [2278, 0]
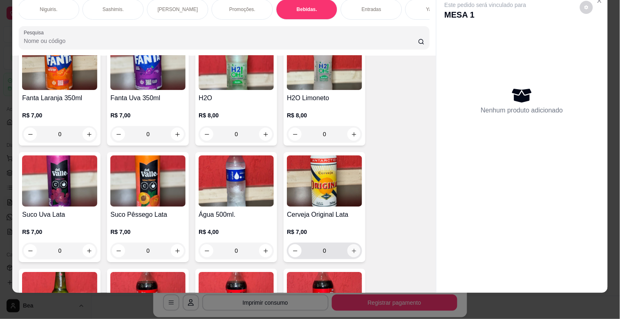
click at [351, 248] on icon "increase-product-quantity" at bounding box center [354, 251] width 6 height 6
type input "1"
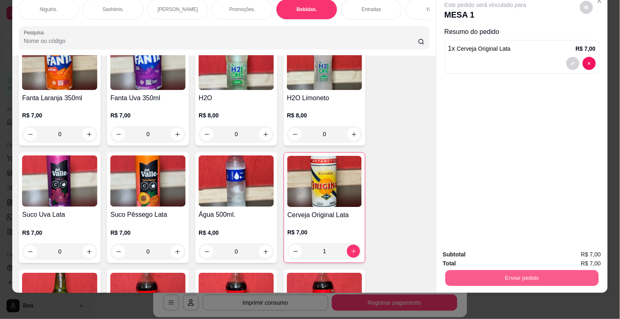
click at [476, 271] on button "Enviar pedido" at bounding box center [521, 278] width 153 height 16
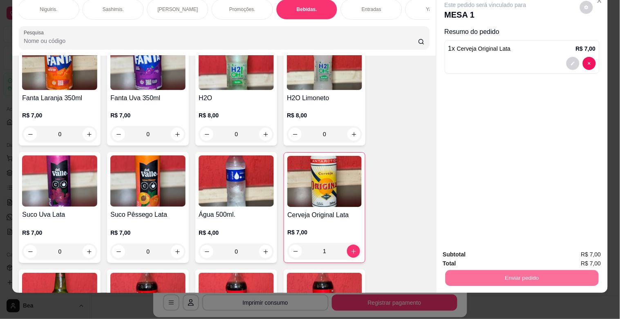
click at [571, 252] on button "Enviar pedido" at bounding box center [579, 250] width 45 height 15
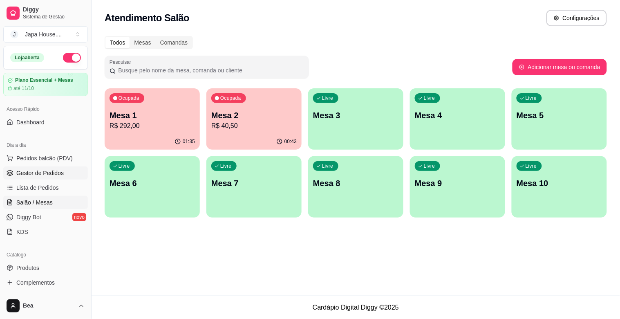
click at [61, 172] on span "Gestor de Pedidos" at bounding box center [39, 173] width 47 height 8
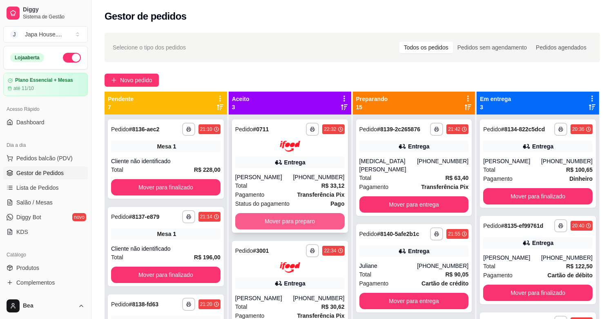
click at [276, 223] on button "Mover para preparo" at bounding box center [289, 221] width 109 height 16
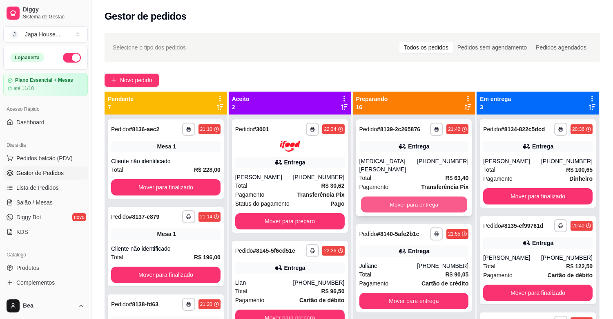
click at [400, 196] on button "Mover para entrega" at bounding box center [414, 204] width 106 height 16
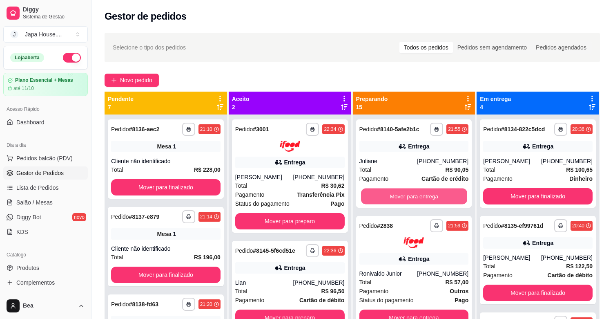
click at [400, 192] on button "Mover para entrega" at bounding box center [414, 196] width 106 height 16
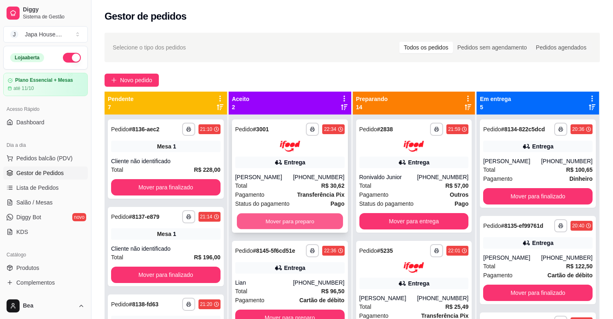
click at [316, 226] on button "Mover para preparo" at bounding box center [290, 221] width 106 height 16
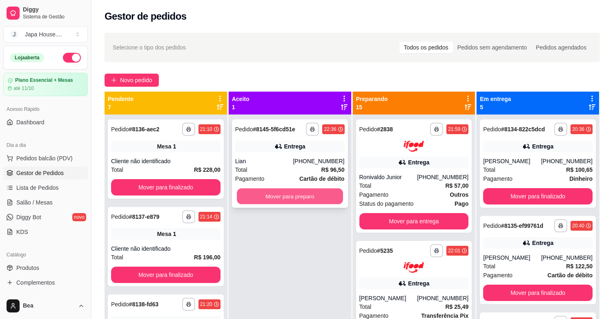
click at [306, 190] on button "Mover para preparo" at bounding box center [290, 196] width 106 height 16
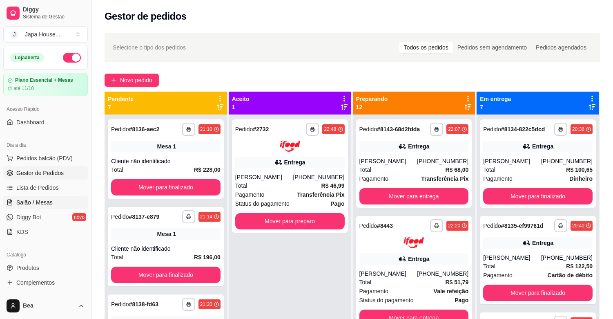
click at [44, 198] on span "Salão / Mesas" at bounding box center [34, 202] width 36 height 8
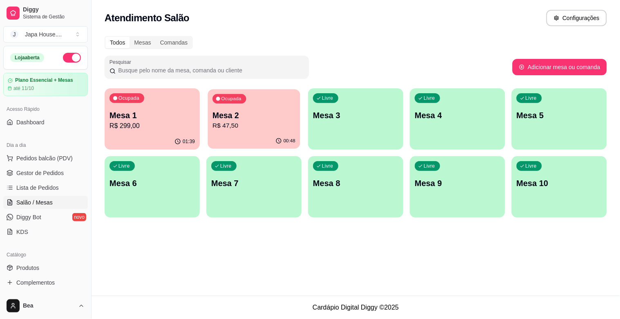
click at [228, 127] on p "R$ 47,50" at bounding box center [253, 125] width 83 height 9
click at [136, 137] on div "01:40" at bounding box center [152, 141] width 92 height 16
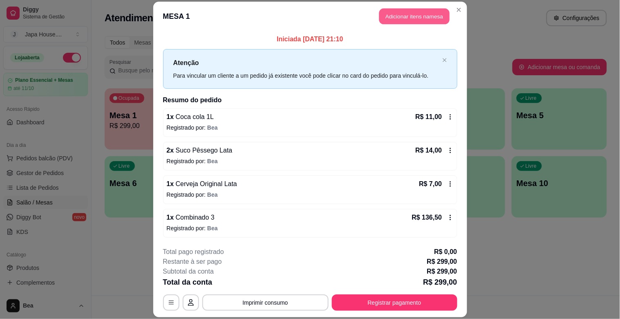
click at [415, 17] on button "Adicionar itens na mesa" at bounding box center [414, 17] width 70 height 16
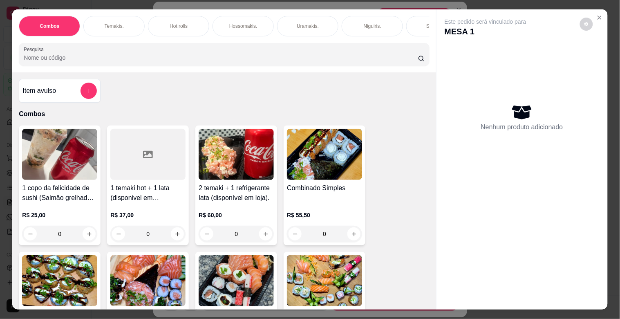
scroll to position [0, 359]
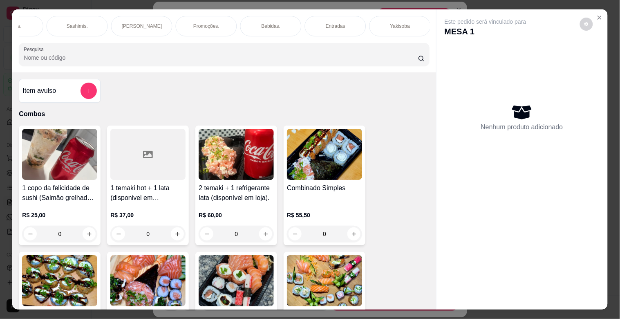
click at [266, 25] on p "Bebidas." at bounding box center [270, 26] width 19 height 7
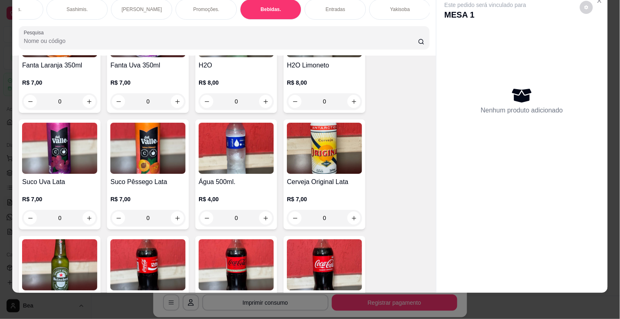
scroll to position [2335, 0]
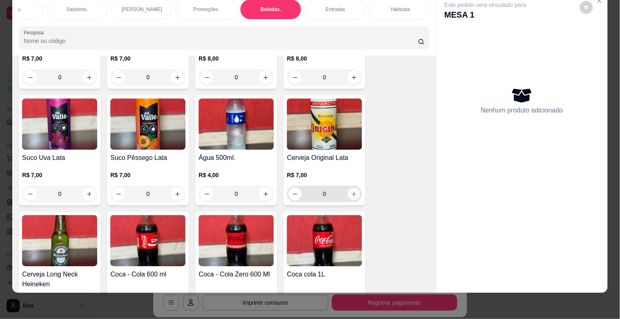
click at [353, 188] on button "increase-product-quantity" at bounding box center [354, 194] width 13 height 13
type input "1"
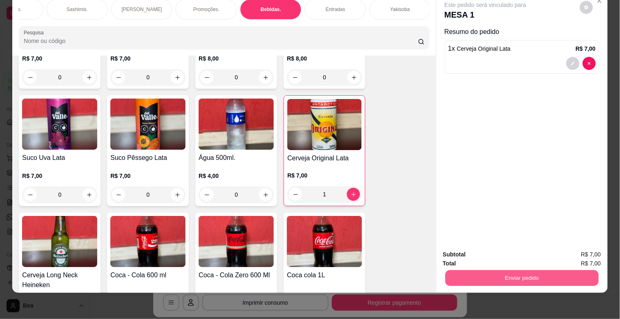
click at [520, 275] on button "Enviar pedido" at bounding box center [521, 278] width 153 height 16
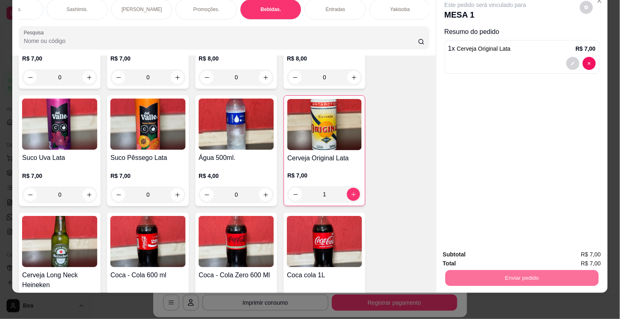
click at [565, 252] on button "Enviar pedido" at bounding box center [579, 250] width 45 height 15
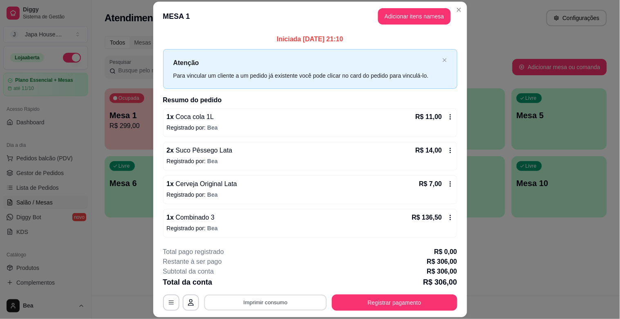
click at [249, 299] on button "Imprimir consumo" at bounding box center [265, 303] width 123 height 16
click at [261, 284] on button "IMPRESSORA" at bounding box center [264, 283] width 57 height 13
click at [345, 302] on button "Registrar pagamento" at bounding box center [394, 302] width 125 height 16
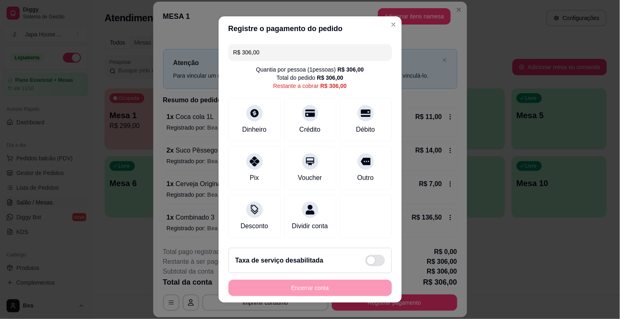
click at [311, 60] on input "R$ 306,00" at bounding box center [310, 52] width 154 height 16
click at [250, 113] on icon at bounding box center [254, 110] width 9 height 9
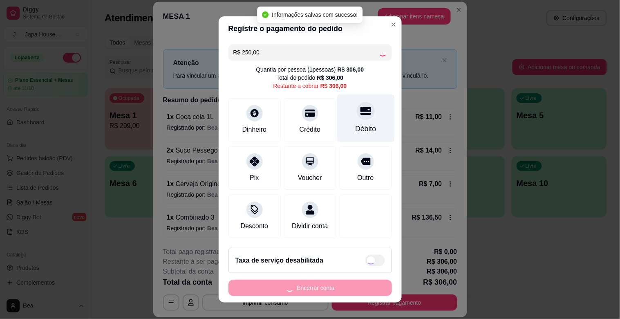
type input "R$ 56,00"
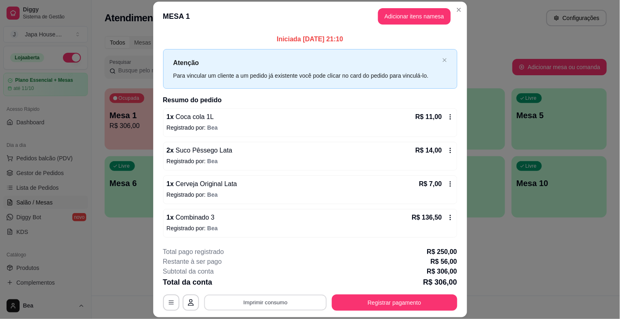
click at [257, 299] on button "Imprimir consumo" at bounding box center [265, 303] width 123 height 16
click at [355, 304] on button "Registrar pagamento" at bounding box center [394, 302] width 125 height 16
click at [345, 301] on button "Registrar pagamento" at bounding box center [394, 303] width 122 height 16
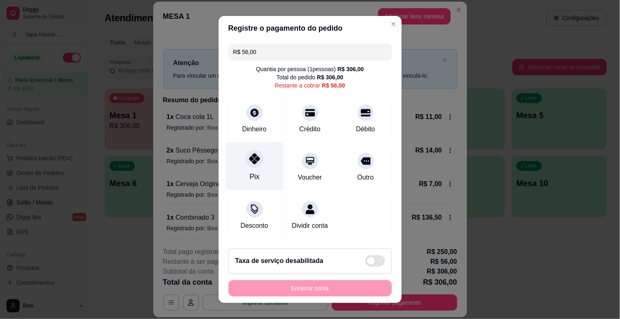
click at [236, 177] on div "Pix" at bounding box center [254, 166] width 58 height 48
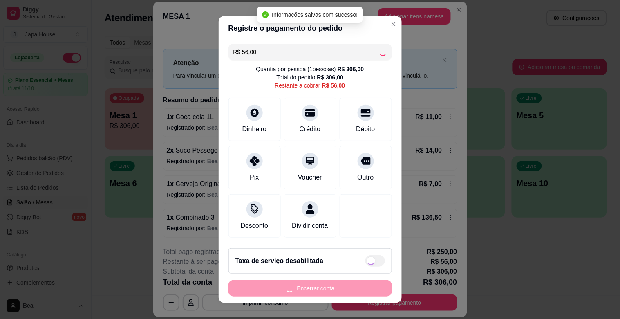
type input "R$ 0,00"
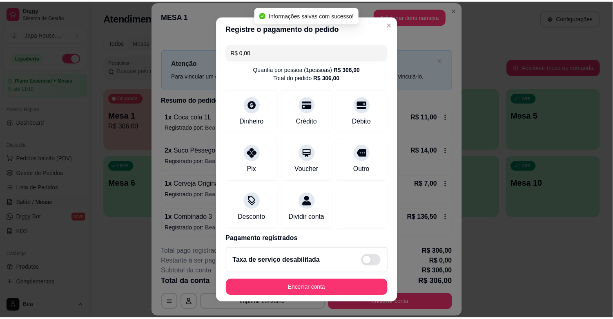
scroll to position [74, 0]
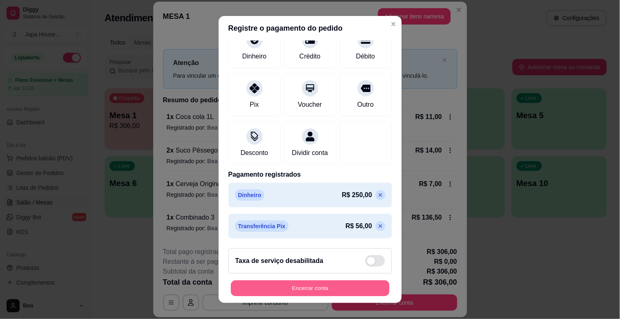
click at [328, 288] on button "Encerrar conta" at bounding box center [310, 288] width 158 height 16
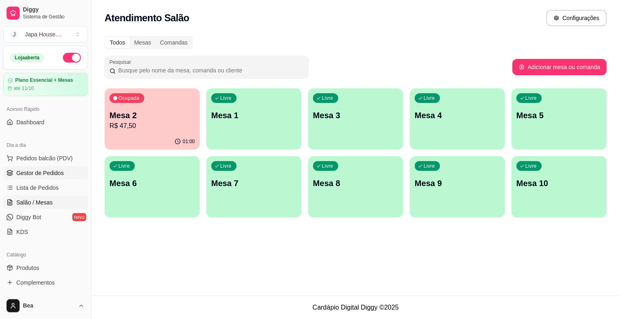
click at [76, 174] on link "Gestor de Pedidos" at bounding box center [45, 172] width 85 height 13
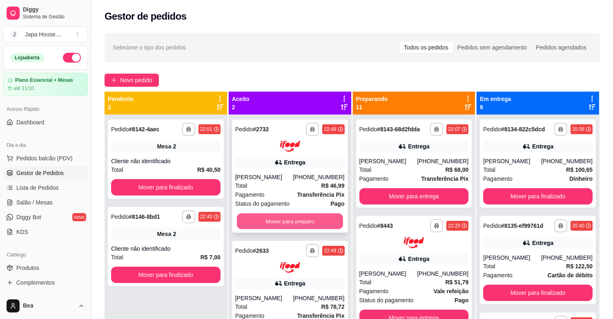
click at [264, 220] on button "Mover para preparo" at bounding box center [290, 221] width 106 height 16
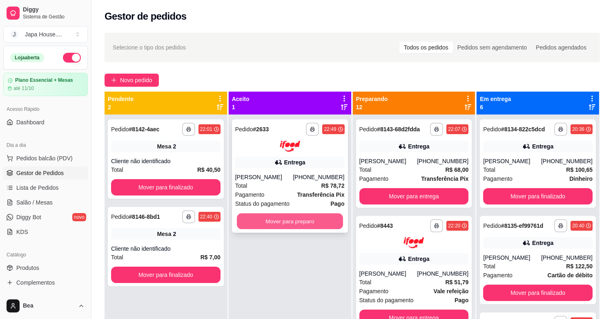
click at [281, 217] on button "Mover para preparo" at bounding box center [290, 221] width 106 height 16
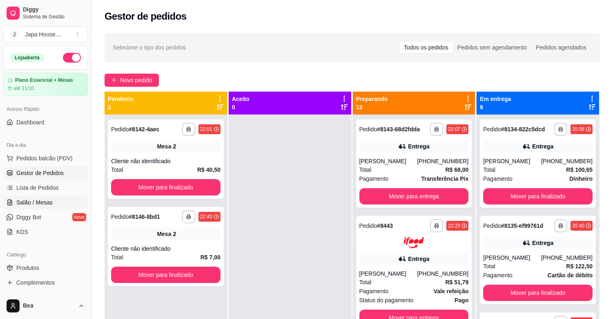
click at [59, 201] on link "Salão / Mesas" at bounding box center [45, 202] width 85 height 13
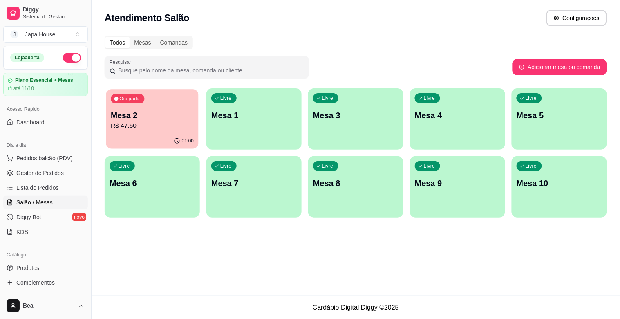
click at [135, 128] on p "R$ 47,50" at bounding box center [152, 125] width 83 height 9
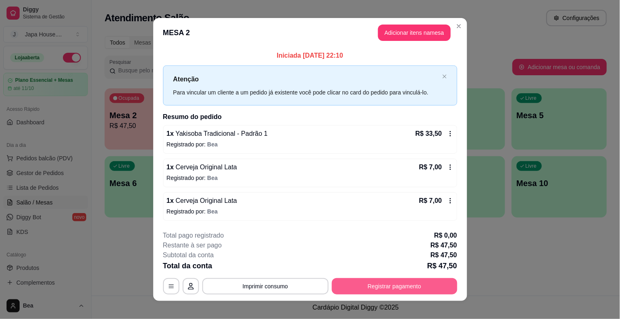
click at [371, 284] on button "Registrar pagamento" at bounding box center [394, 286] width 125 height 16
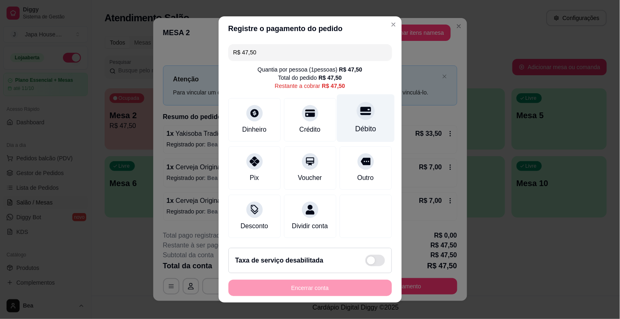
click at [355, 125] on div "Débito" at bounding box center [365, 128] width 21 height 11
type input "R$ 0,00"
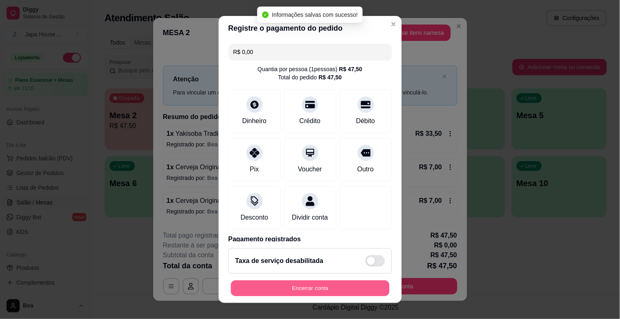
click at [318, 289] on button "Encerrar conta" at bounding box center [310, 288] width 158 height 16
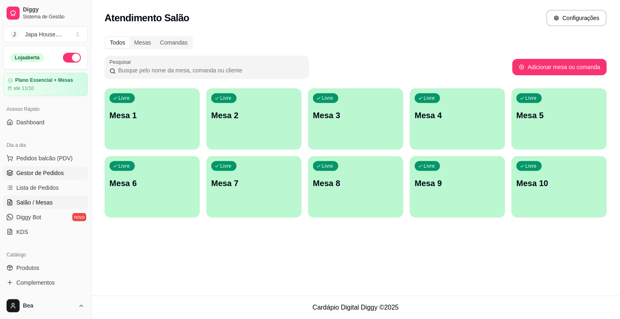
click at [51, 172] on span "Gestor de Pedidos" at bounding box center [39, 173] width 47 height 8
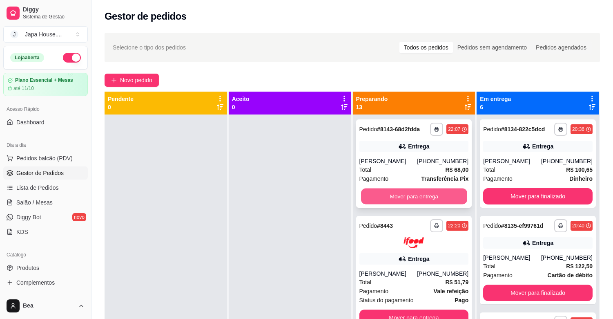
click at [397, 196] on button "Mover para entrega" at bounding box center [414, 196] width 106 height 16
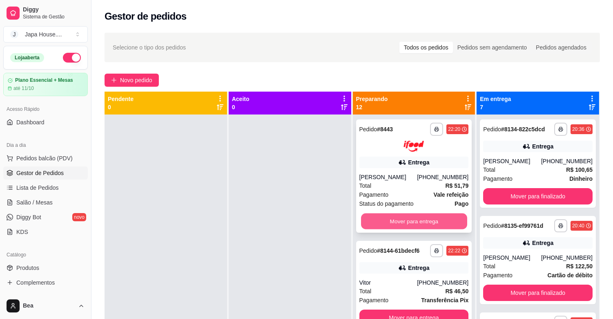
click at [414, 221] on button "Mover para entrega" at bounding box center [414, 221] width 106 height 16
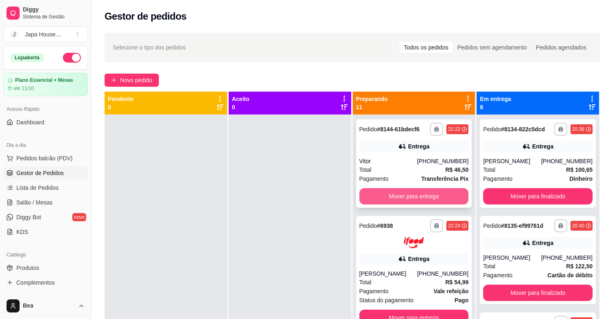
click at [425, 198] on button "Mover para entrega" at bounding box center [413, 196] width 109 height 16
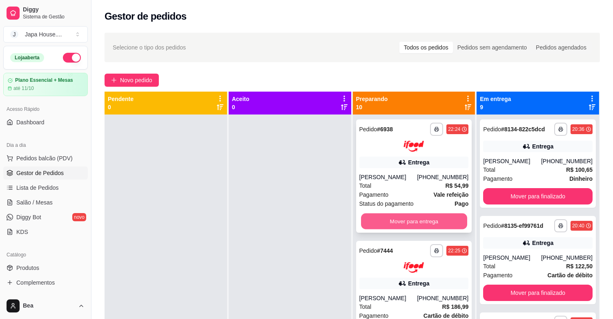
click at [409, 229] on button "Mover para entrega" at bounding box center [414, 221] width 106 height 16
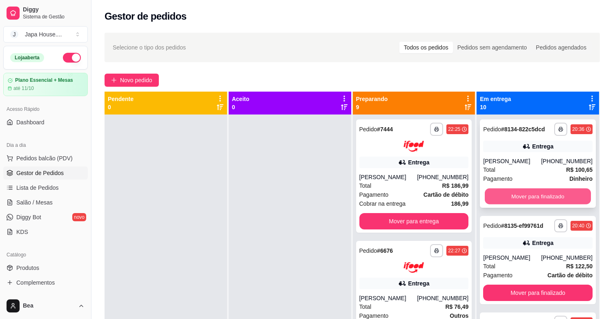
click at [495, 203] on button "Mover para finalizado" at bounding box center [538, 196] width 106 height 16
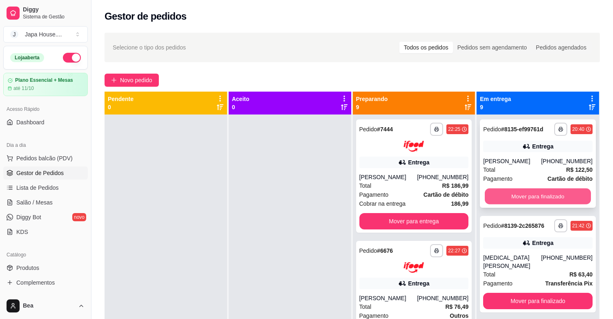
click at [514, 197] on button "Mover para finalizado" at bounding box center [538, 196] width 106 height 16
click at [514, 197] on div "Mover para finalizado" at bounding box center [537, 196] width 109 height 16
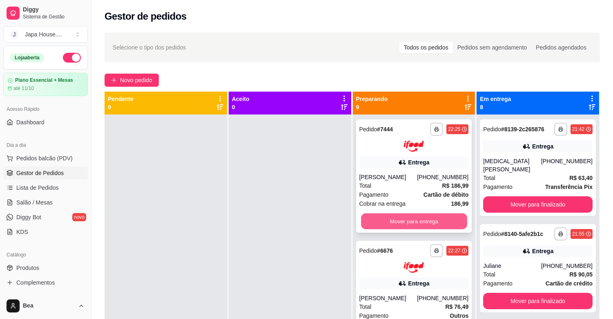
click at [440, 217] on button "Mover para entrega" at bounding box center [414, 221] width 106 height 16
click at [440, 217] on button "Mover para entrega" at bounding box center [413, 221] width 109 height 16
click at [440, 217] on button "Mover para entrega" at bounding box center [414, 221] width 106 height 16
click at [419, 217] on button "Mover para entrega" at bounding box center [414, 221] width 106 height 16
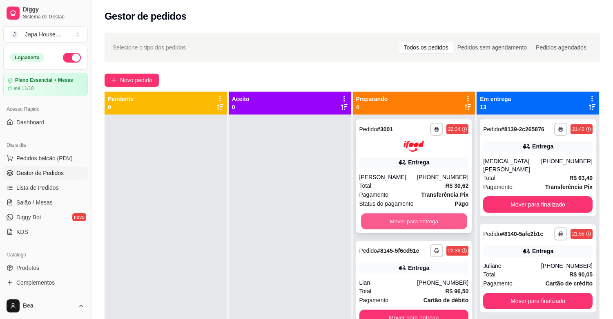
click at [422, 226] on button "Mover para entrega" at bounding box center [414, 221] width 106 height 16
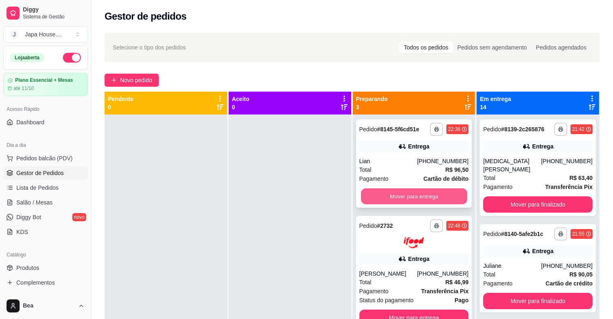
click at [406, 193] on button "Mover para entrega" at bounding box center [414, 196] width 106 height 16
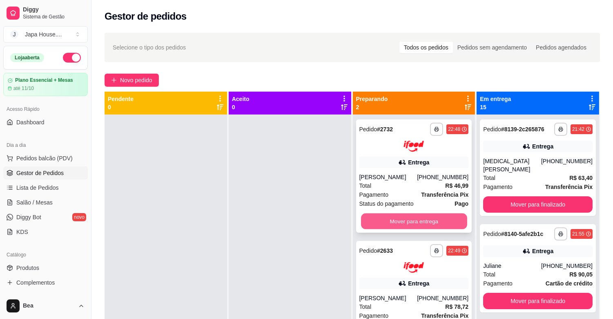
click at [422, 219] on button "Mover para entrega" at bounding box center [414, 221] width 106 height 16
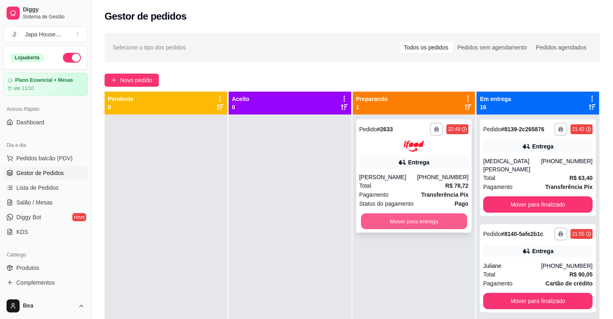
click at [401, 217] on button "Mover para entrega" at bounding box center [414, 221] width 106 height 16
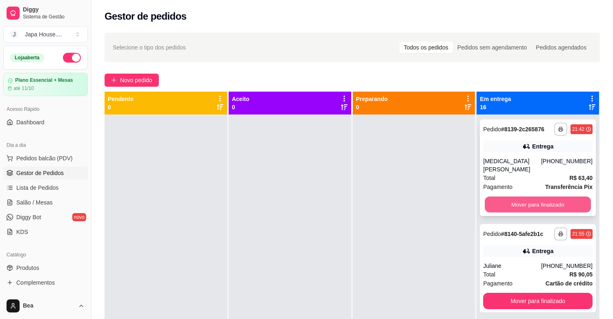
click at [552, 198] on button "Mover para finalizado" at bounding box center [538, 204] width 106 height 16
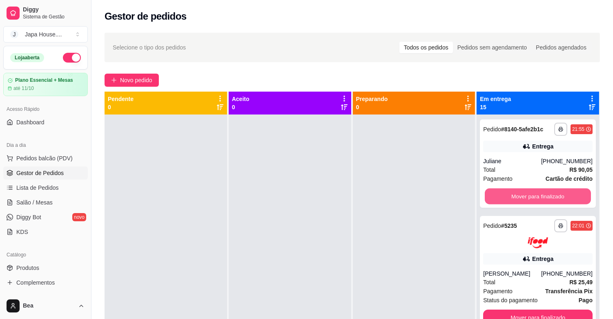
click at [552, 198] on button "Mover para finalizado" at bounding box center [538, 196] width 106 height 16
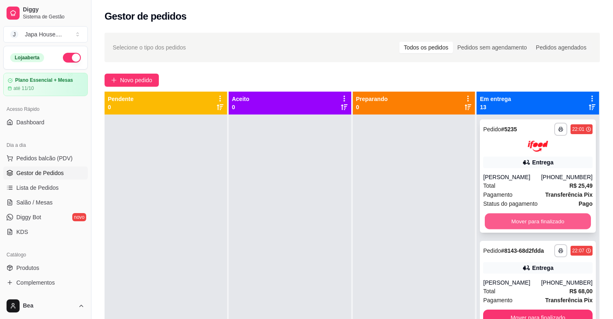
click at [542, 218] on button "Mover para finalizado" at bounding box center [538, 221] width 106 height 16
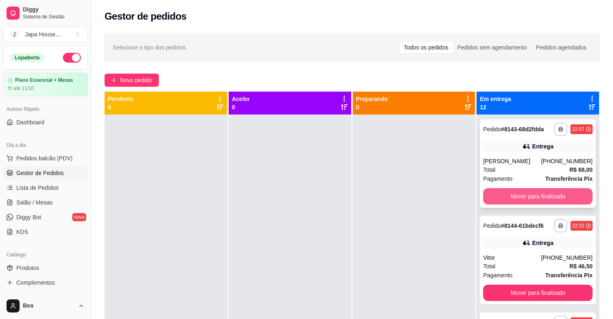
click at [539, 195] on button "Mover para finalizado" at bounding box center [537, 196] width 109 height 16
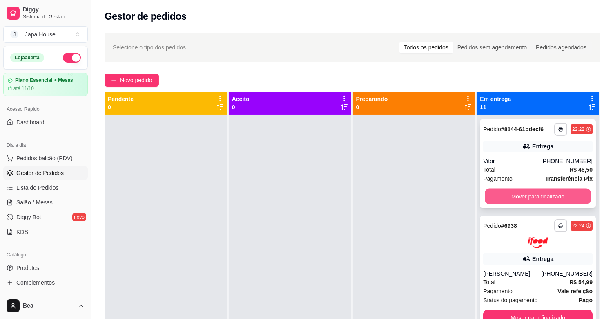
click at [542, 195] on button "Mover para finalizado" at bounding box center [538, 196] width 106 height 16
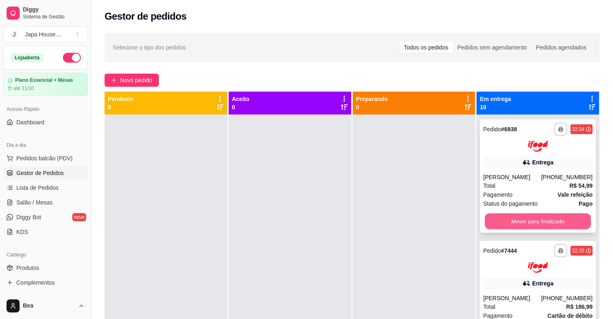
click at [538, 225] on button "Mover para finalizado" at bounding box center [538, 221] width 106 height 16
click at [551, 217] on button "Mover para finalizado" at bounding box center [538, 221] width 106 height 16
click at [545, 218] on button "Mover para finalizado" at bounding box center [538, 221] width 106 height 16
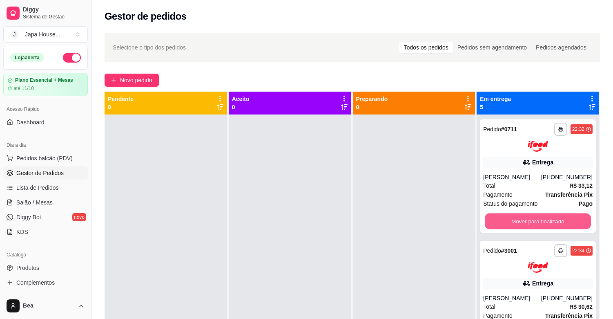
click at [545, 218] on button "Mover para finalizado" at bounding box center [538, 221] width 106 height 16
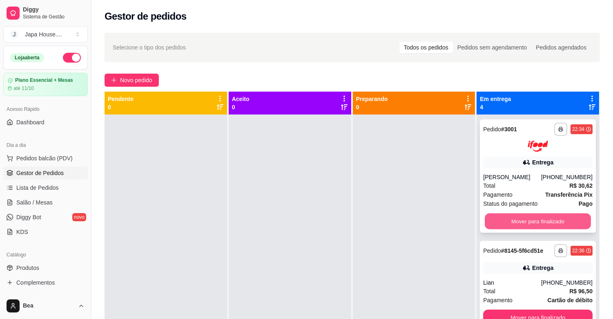
click at [538, 225] on button "Mover para finalizado" at bounding box center [538, 221] width 106 height 16
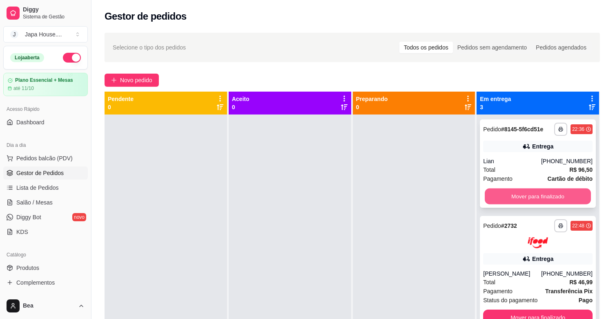
click at [533, 194] on button "Mover para finalizado" at bounding box center [538, 196] width 106 height 16
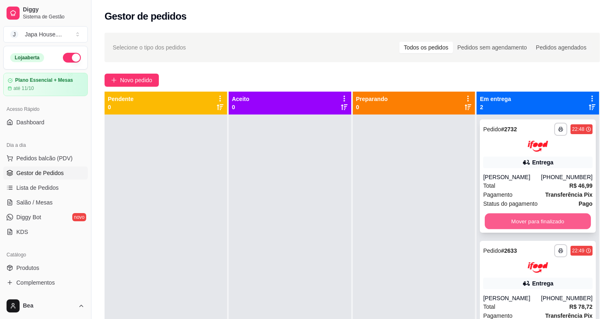
click at [528, 219] on button "Mover para finalizado" at bounding box center [538, 221] width 106 height 16
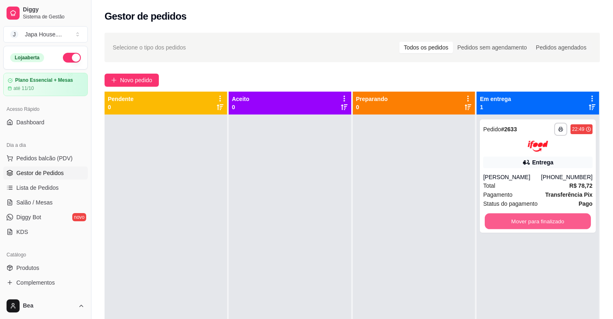
click at [528, 219] on button "Mover para finalizado" at bounding box center [538, 221] width 106 height 16
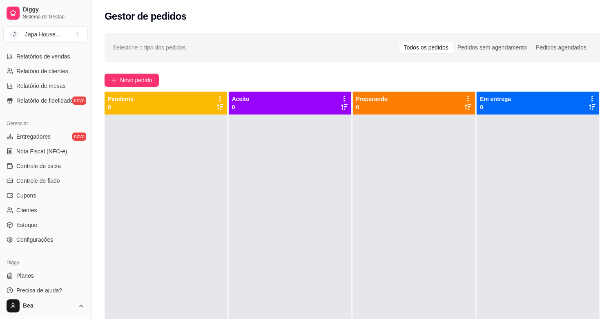
scroll to position [269, 0]
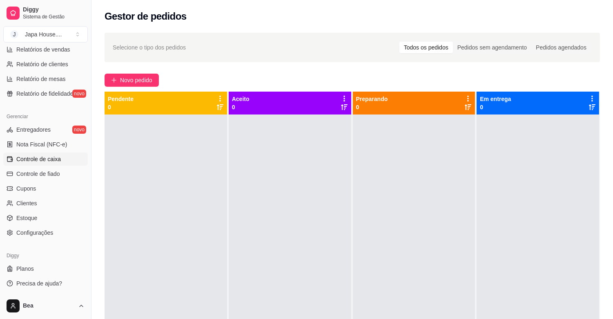
click at [51, 161] on span "Controle de caixa" at bounding box center [38, 159] width 45 height 8
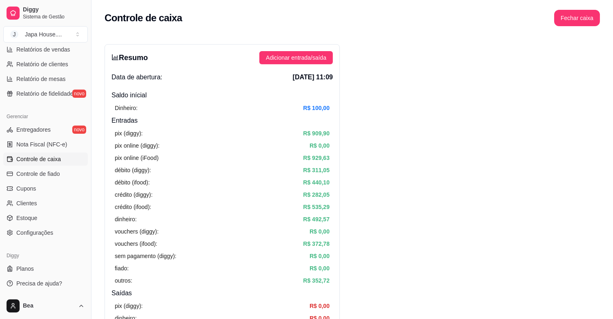
scroll to position [54, 0]
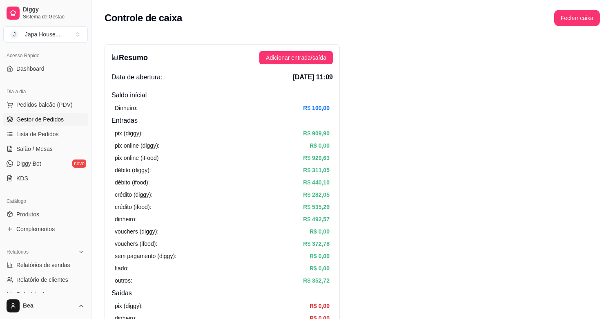
click at [62, 121] on span "Gestor de Pedidos" at bounding box center [39, 119] width 47 height 8
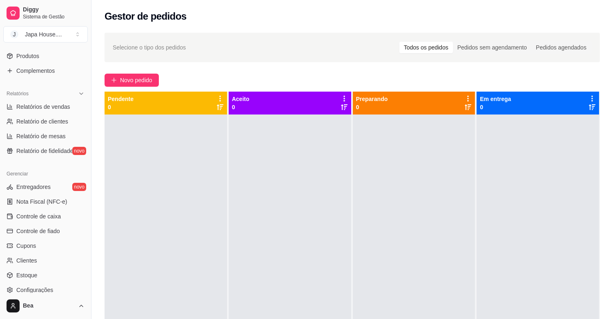
scroll to position [269, 0]
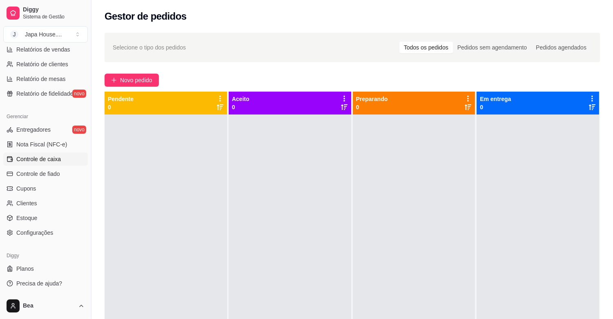
click at [60, 158] on link "Controle de caixa" at bounding box center [45, 158] width 85 height 13
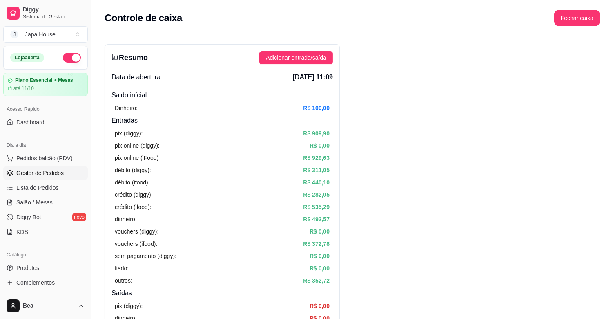
click at [28, 173] on span "Gestor de Pedidos" at bounding box center [39, 173] width 47 height 8
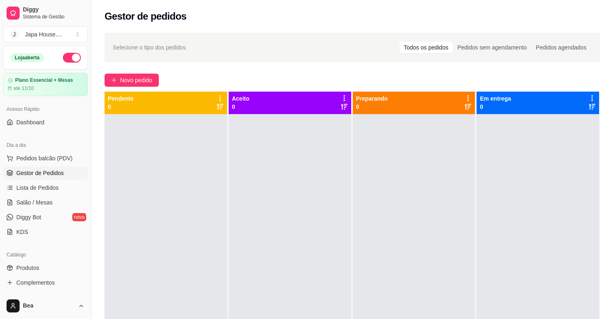
scroll to position [22, 0]
